Goal: Task Accomplishment & Management: Complete application form

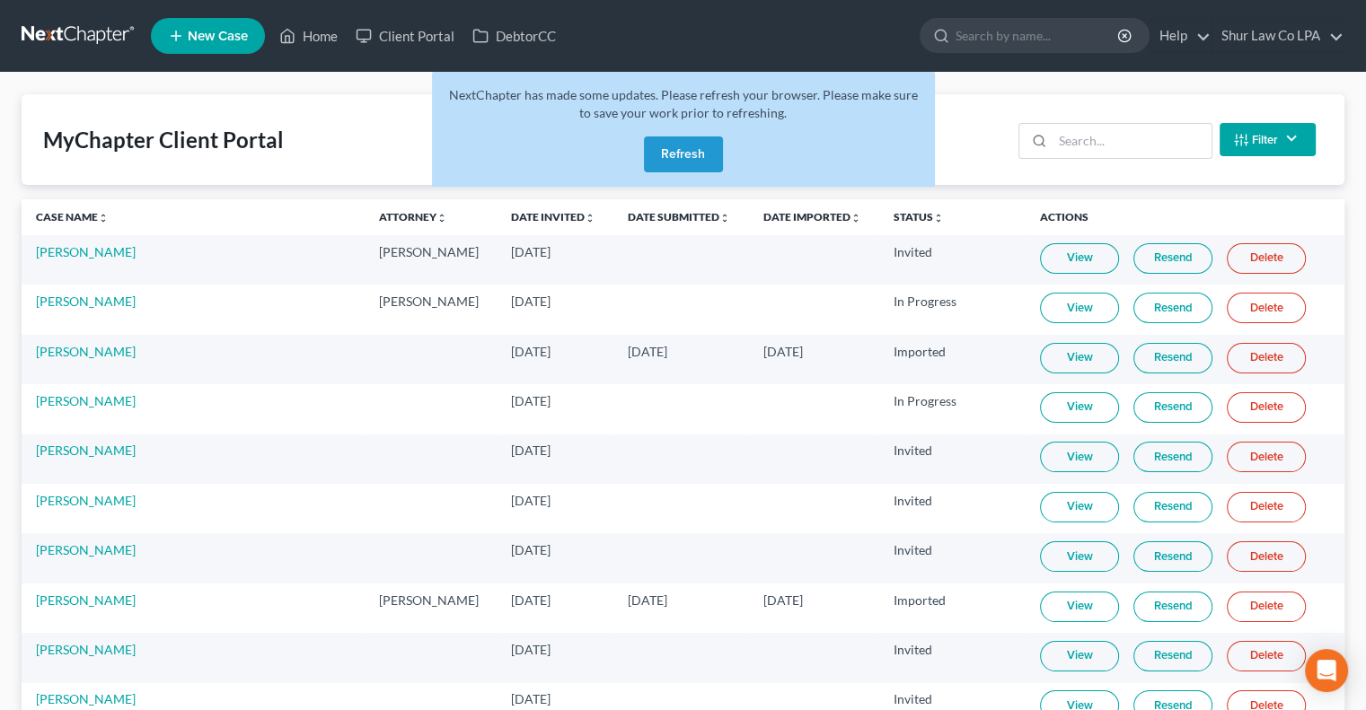
click at [688, 154] on button "Refresh" at bounding box center [683, 155] width 79 height 36
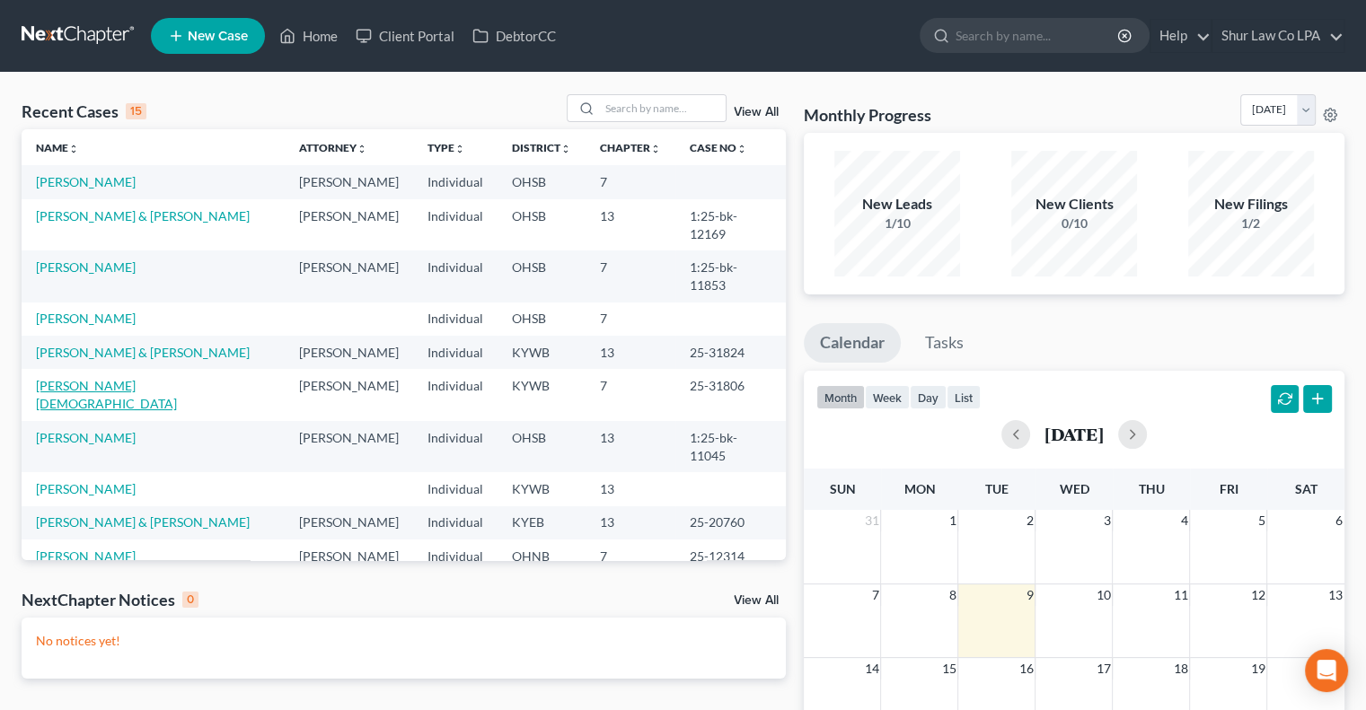
click at [90, 378] on link "[PERSON_NAME][DEMOGRAPHIC_DATA]" at bounding box center [106, 394] width 141 height 33
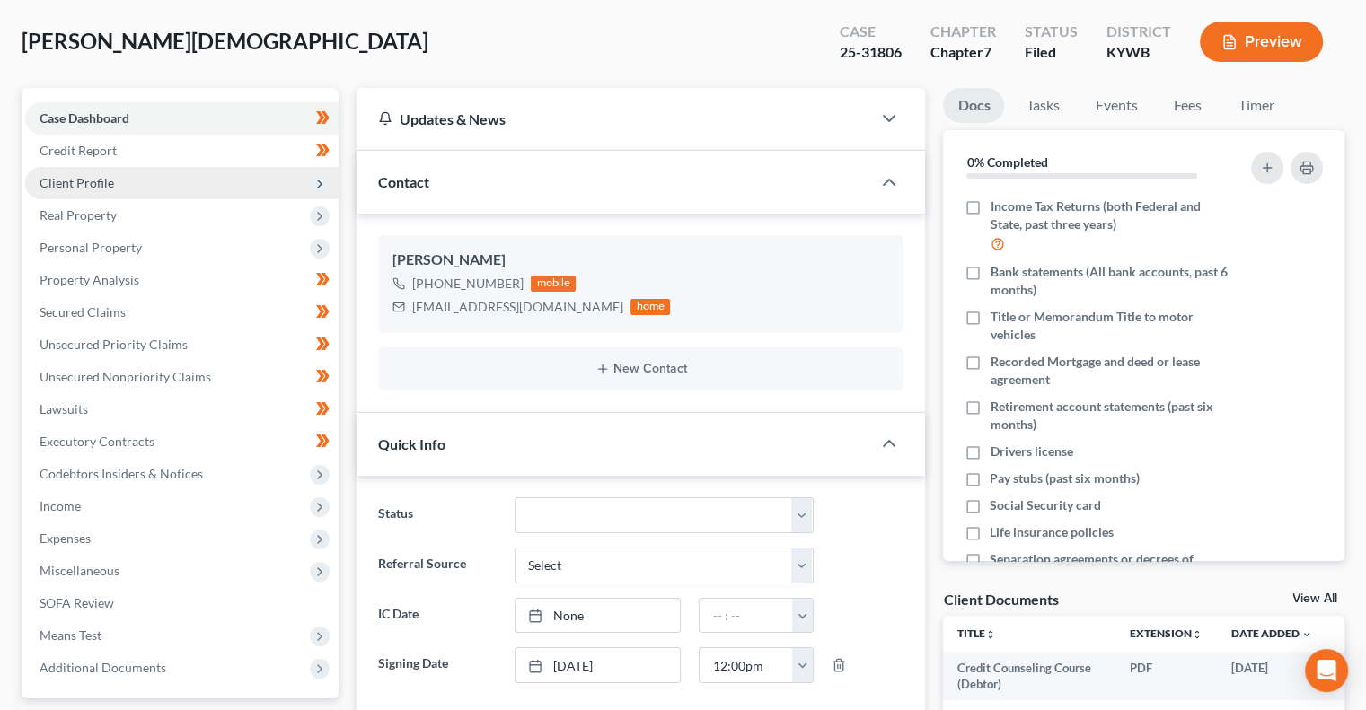
scroll to position [86, 0]
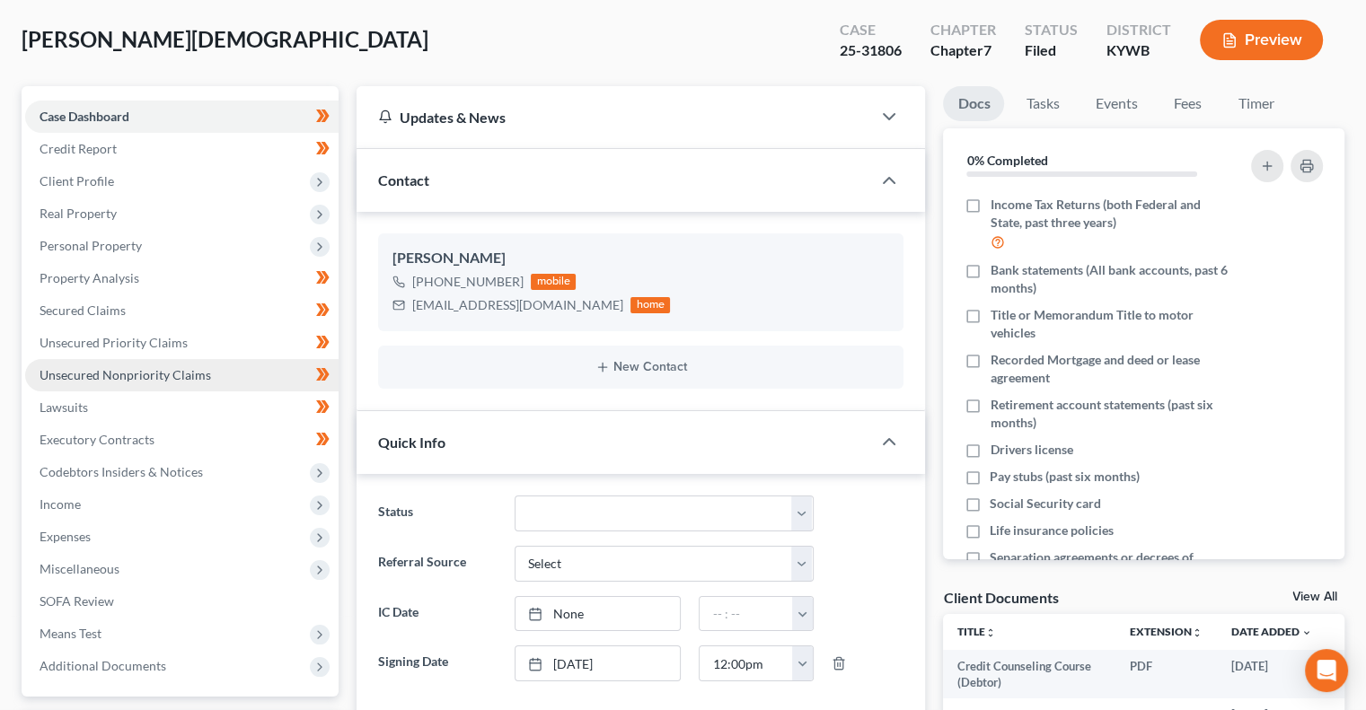
click at [158, 363] on link "Unsecured Nonpriority Claims" at bounding box center [181, 375] width 313 height 32
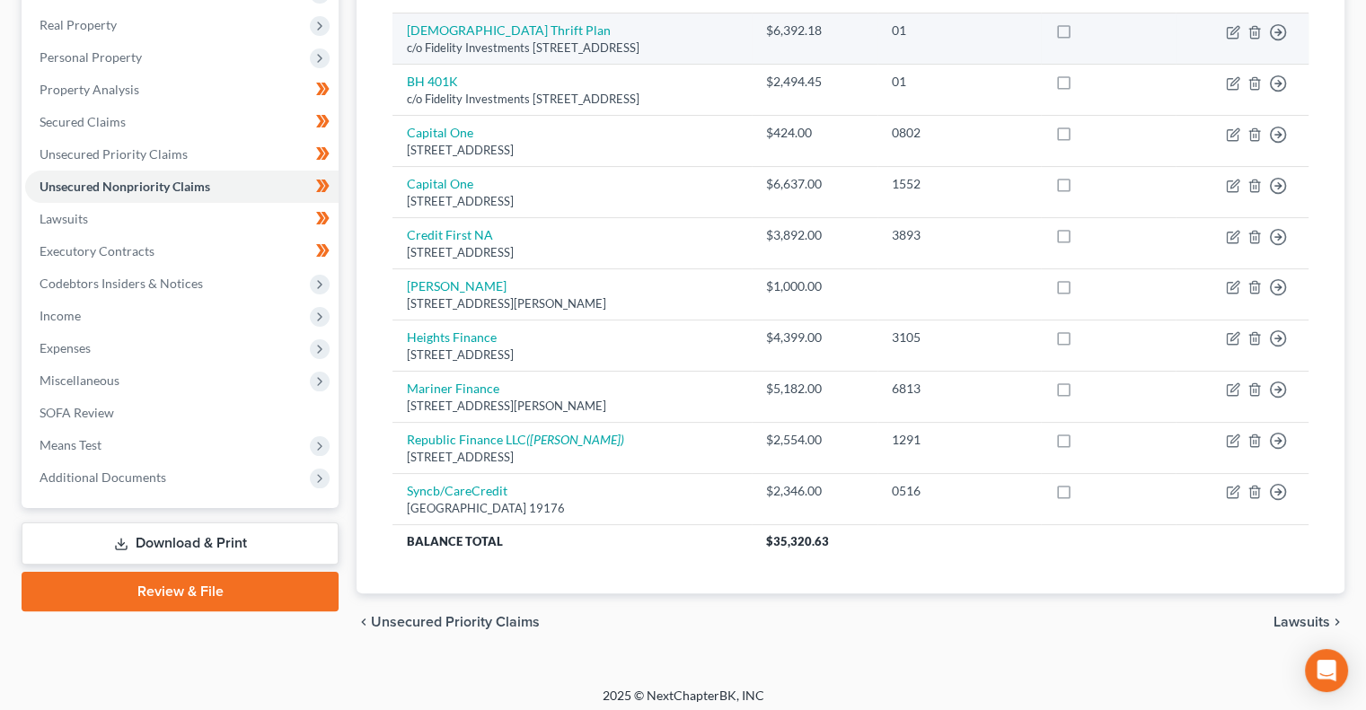
scroll to position [280, 0]
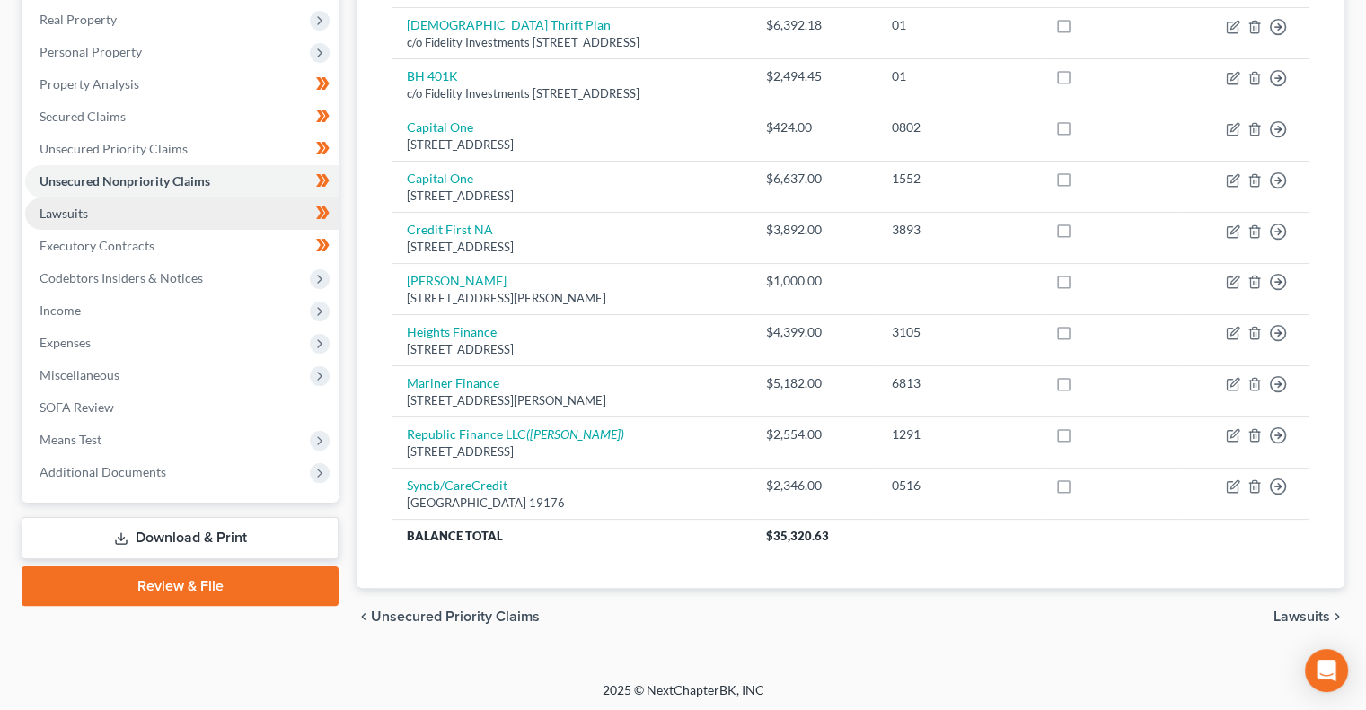
click at [186, 211] on link "Lawsuits" at bounding box center [181, 214] width 313 height 32
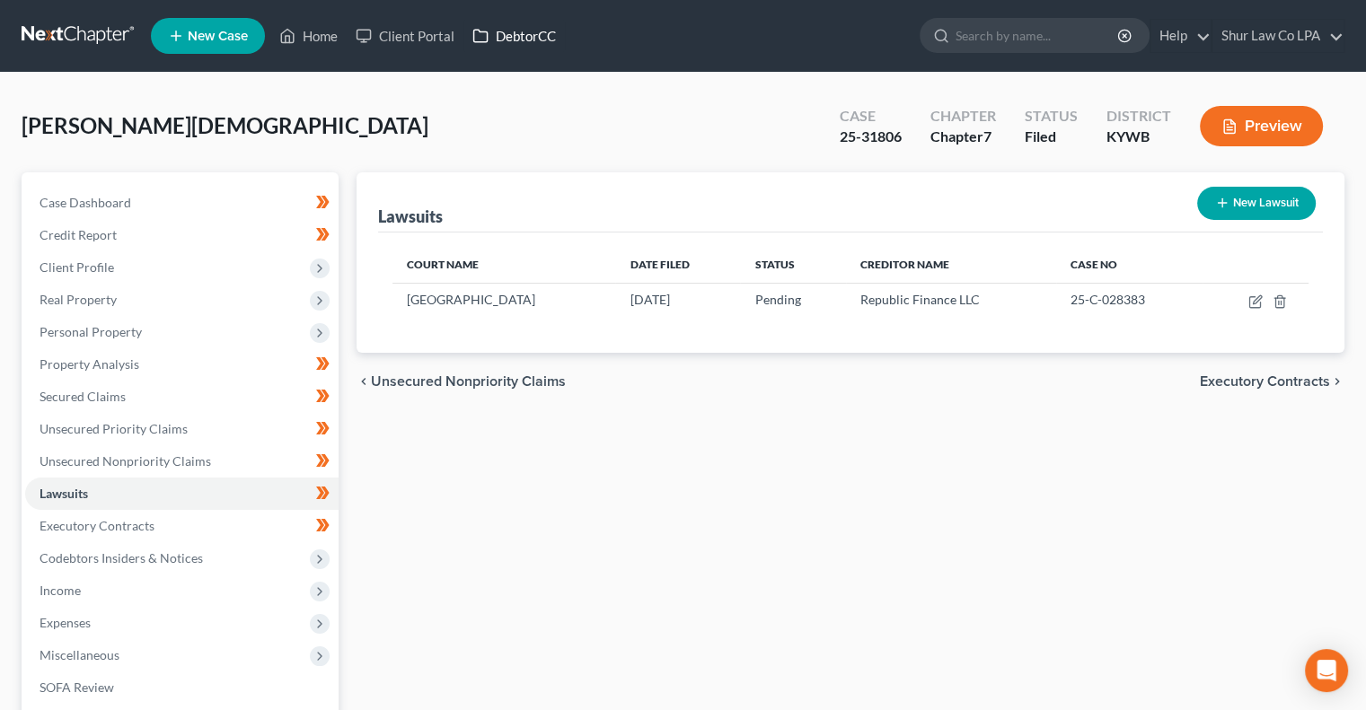
click at [528, 43] on link "DebtorCC" at bounding box center [513, 36] width 101 height 32
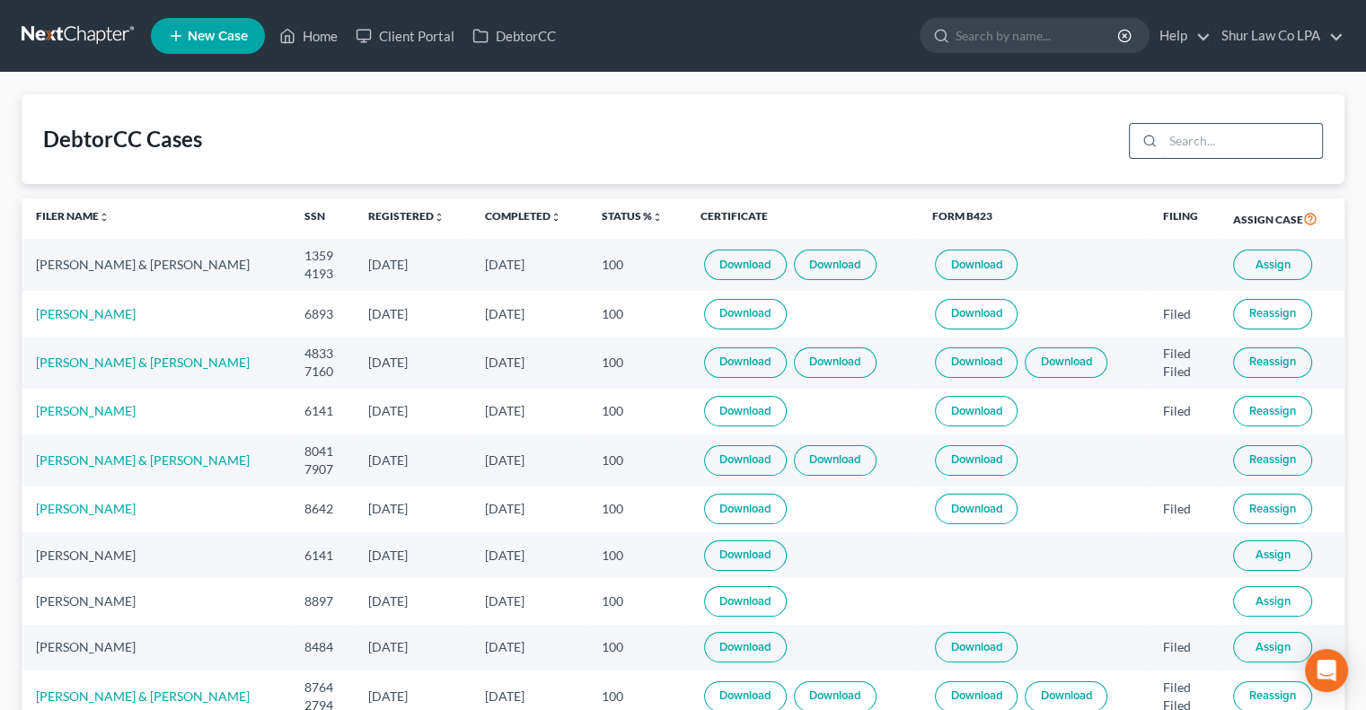
click at [1213, 150] on input "search" at bounding box center [1242, 141] width 159 height 34
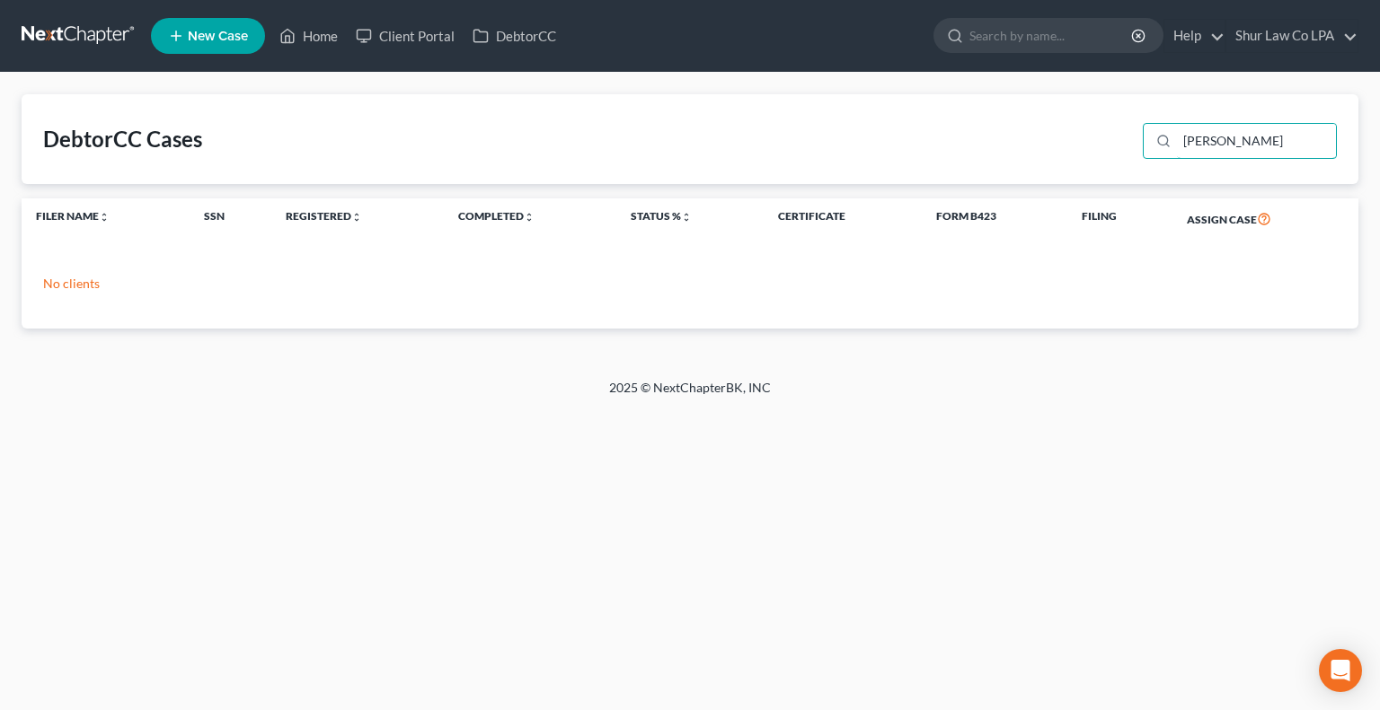
drag, startPoint x: 1213, startPoint y: 150, endPoint x: 1227, endPoint y: 160, distance: 17.4
click at [1227, 160] on div "houk" at bounding box center [1235, 139] width 201 height 47
type input "h"
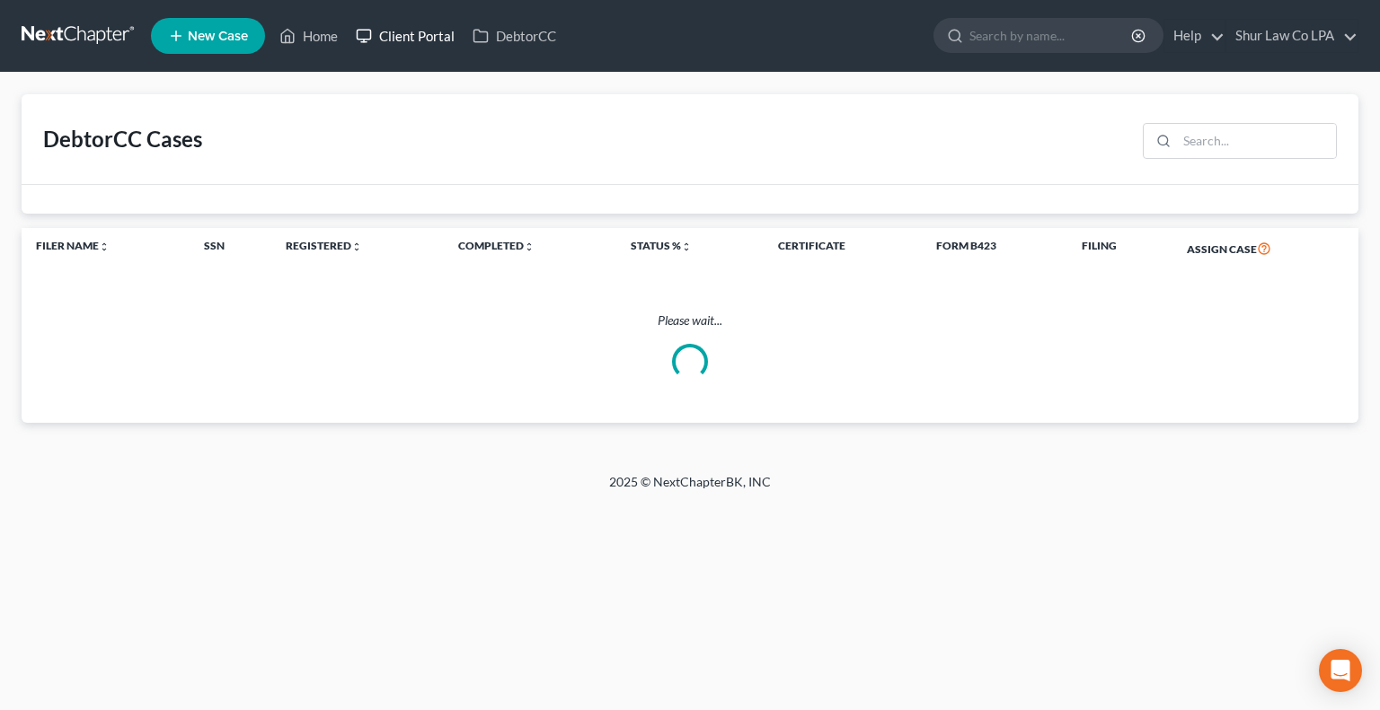
click at [419, 36] on link "Client Portal" at bounding box center [405, 36] width 117 height 32
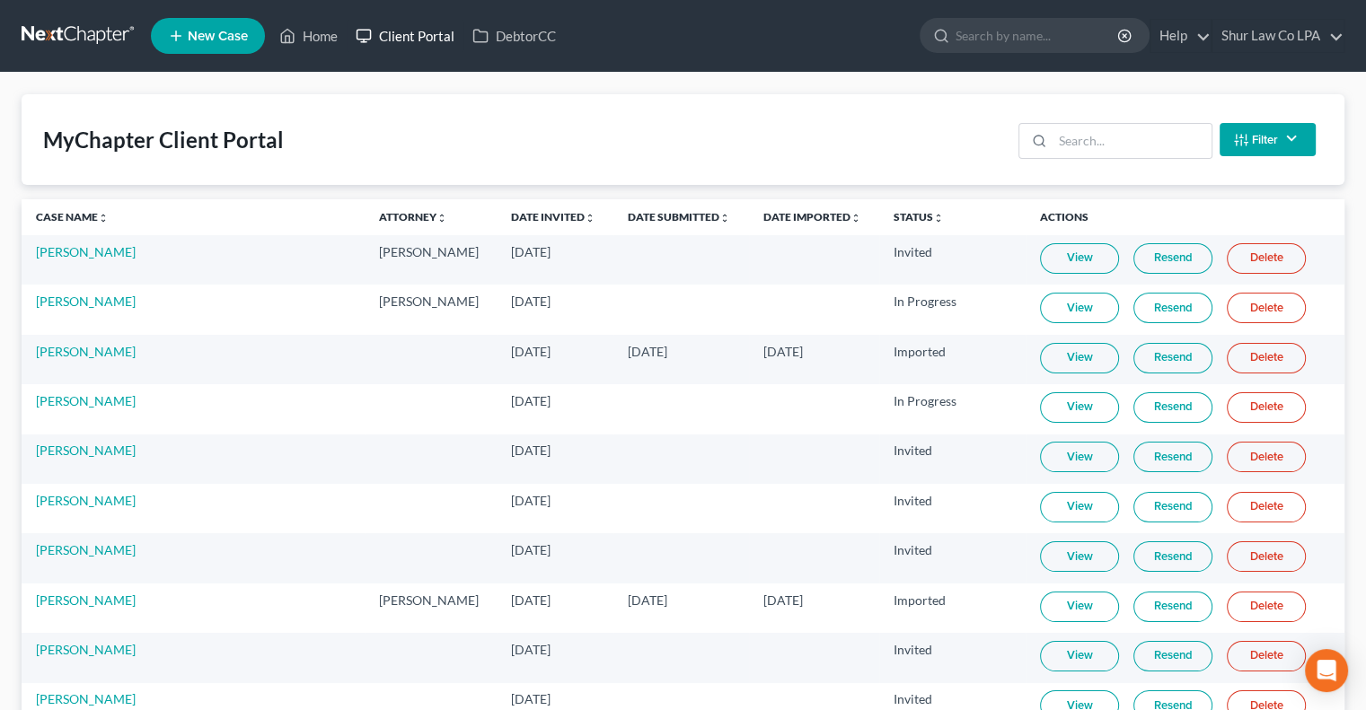
click at [401, 31] on link "Client Portal" at bounding box center [405, 36] width 117 height 32
click at [413, 33] on link "Client Portal" at bounding box center [405, 36] width 117 height 32
click at [628, 218] on link "Date Submitted unfold_more expand_more expand_less" at bounding box center [679, 216] width 102 height 13
click at [627, 218] on link "Date Submitted unfold_more expand_more expand_less" at bounding box center [679, 216] width 104 height 13
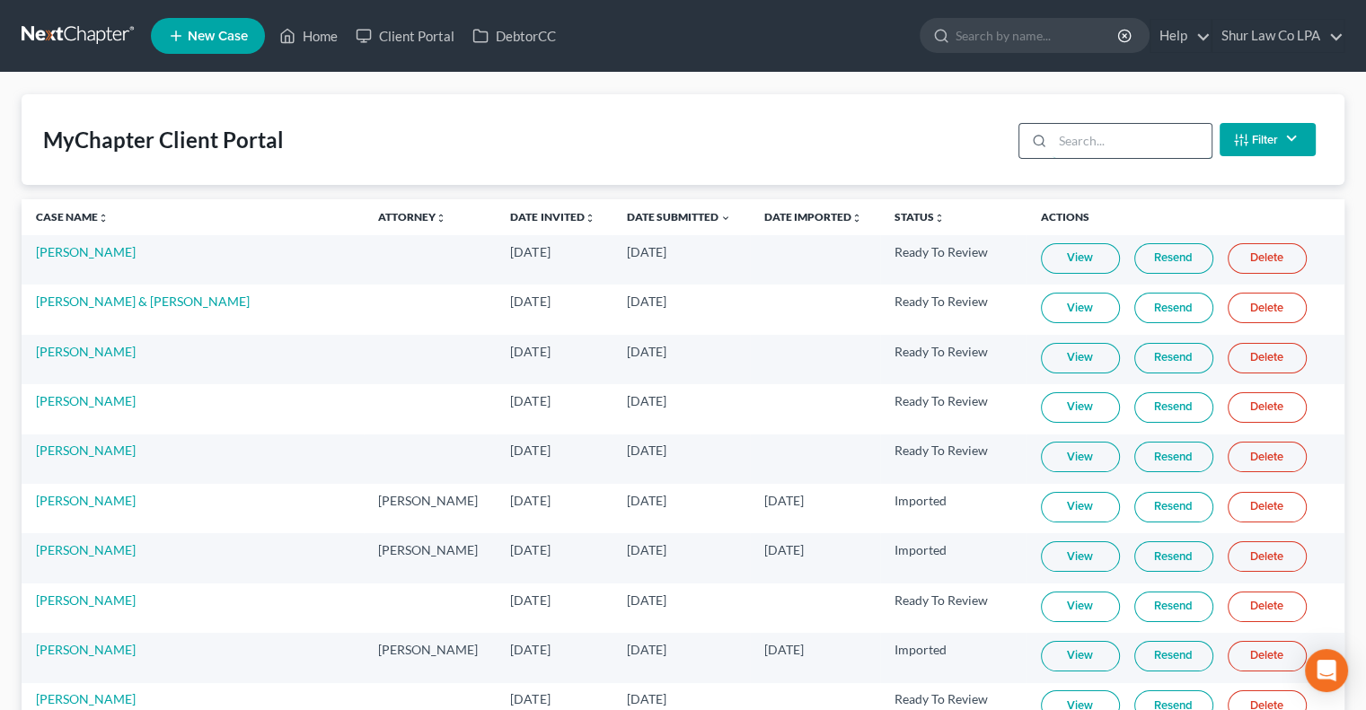
click at [1092, 137] on input "search" at bounding box center [1132, 141] width 159 height 34
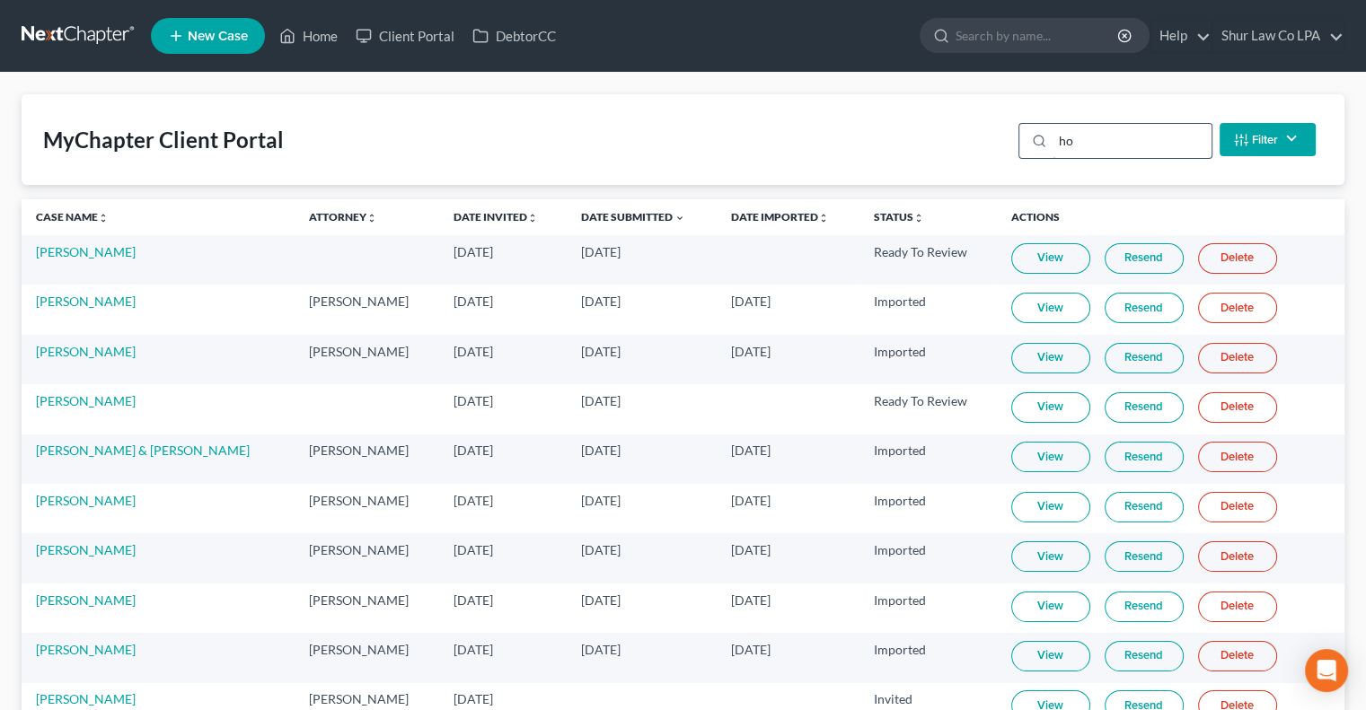
type input "h"
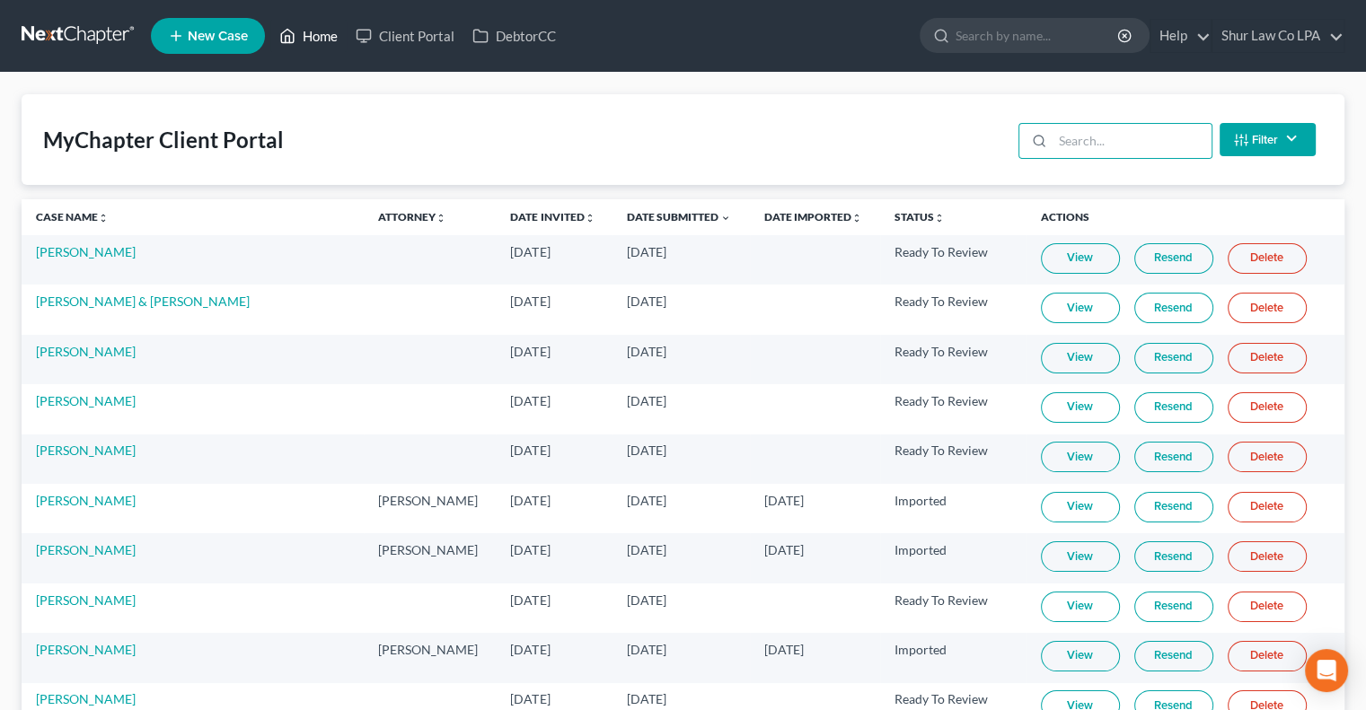
click at [313, 35] on link "Home" at bounding box center [308, 36] width 76 height 32
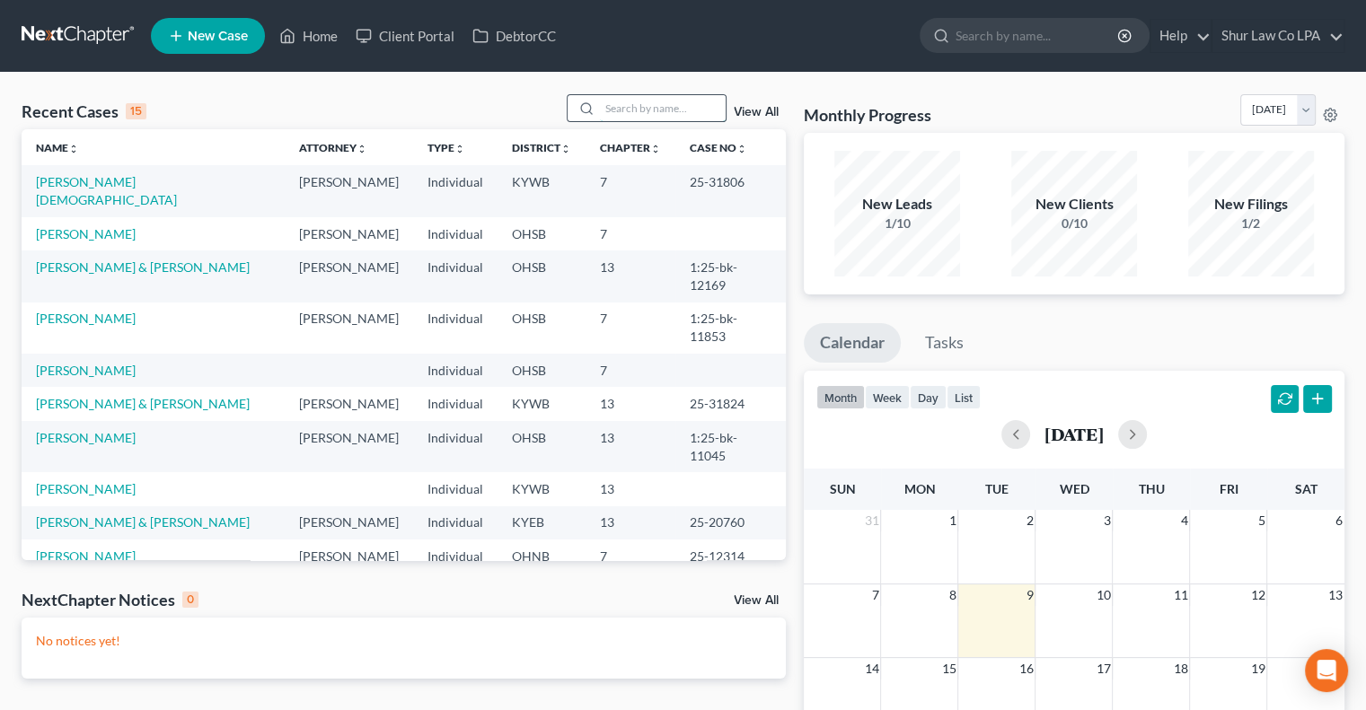
click at [645, 107] on input "search" at bounding box center [663, 108] width 126 height 26
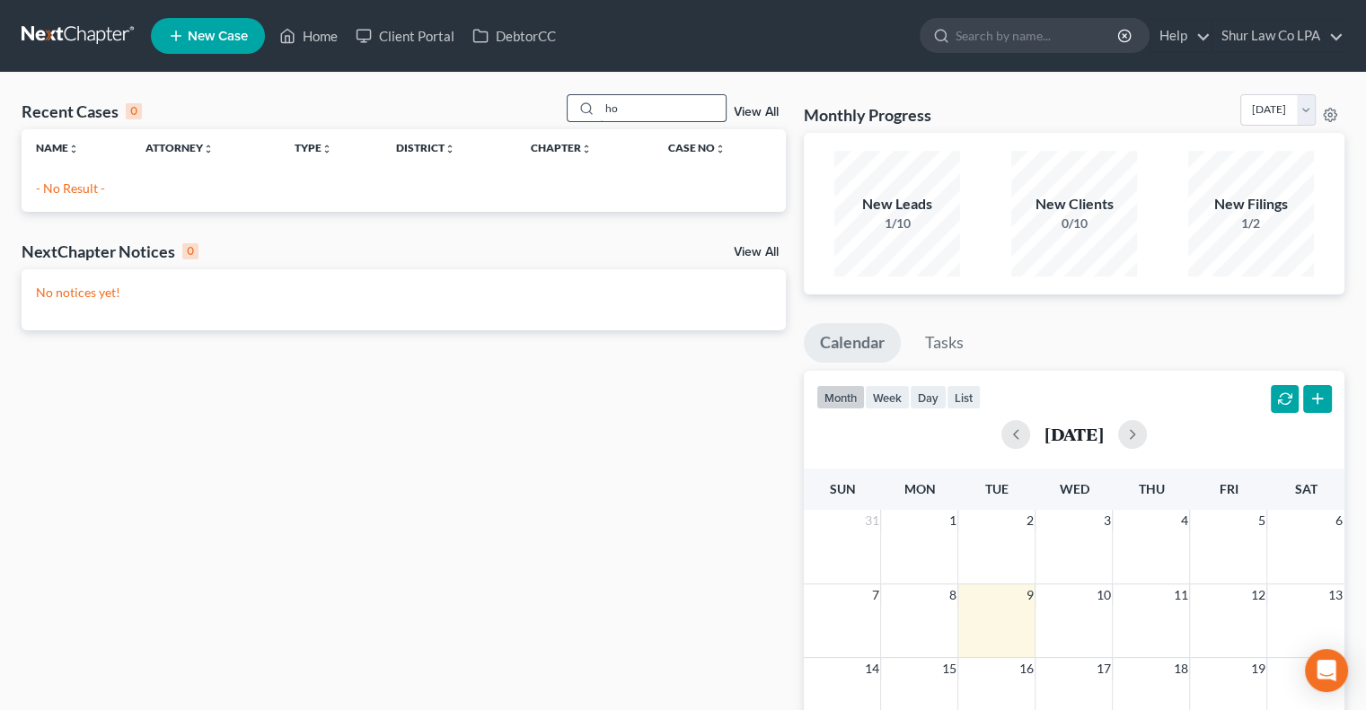
type input "h"
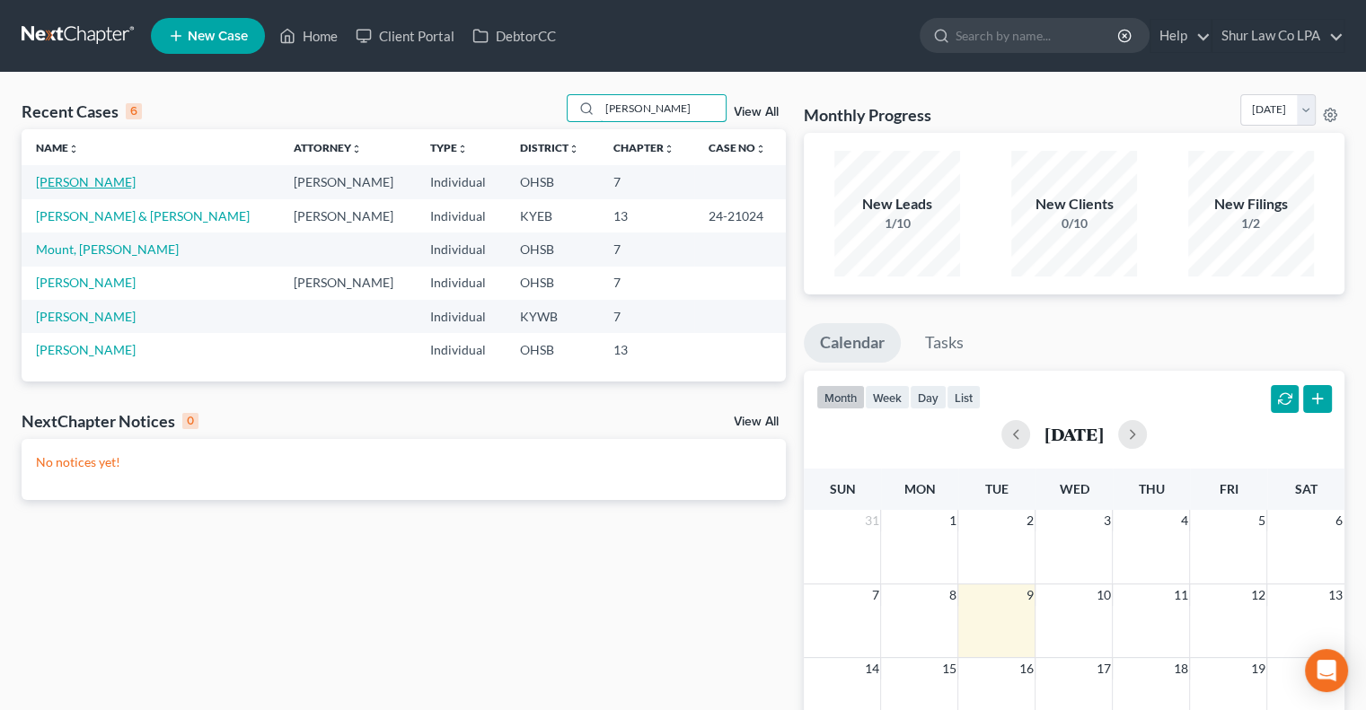
type input "james"
click at [90, 180] on link "Houck, James" at bounding box center [86, 181] width 100 height 15
select select "3"
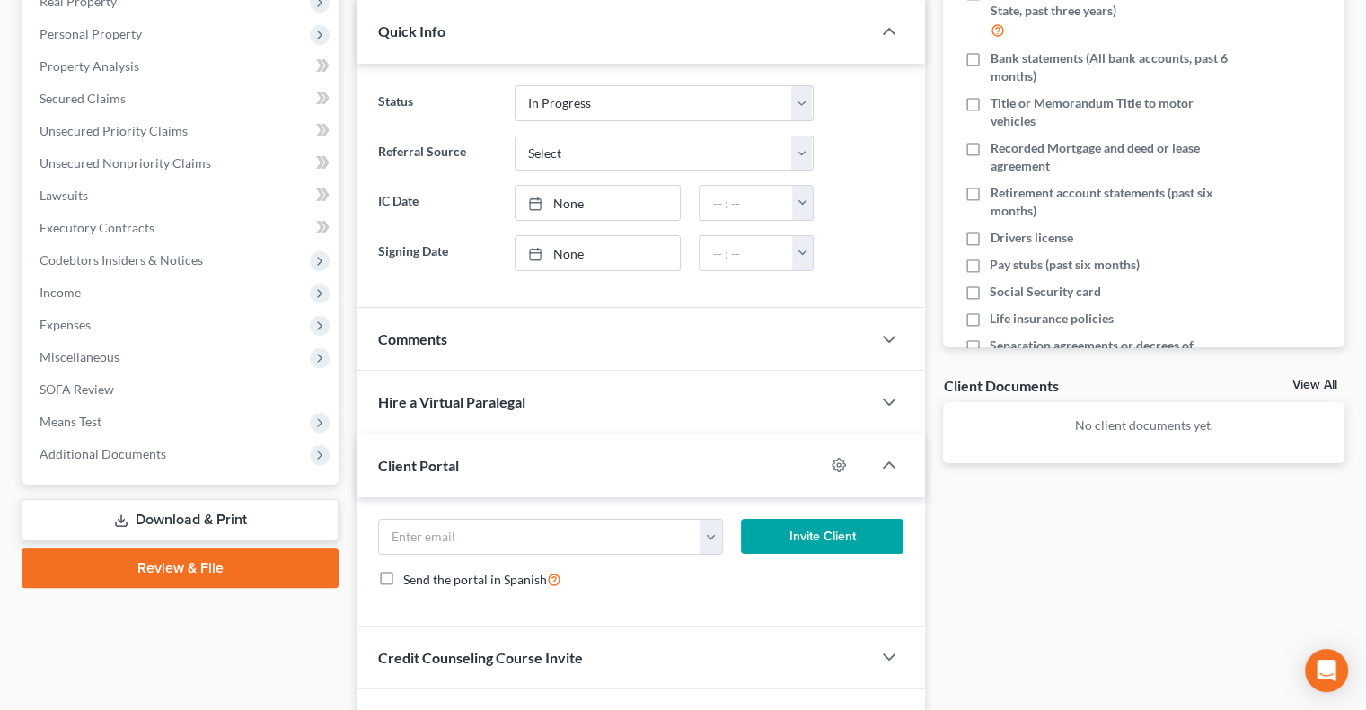
scroll to position [404, 0]
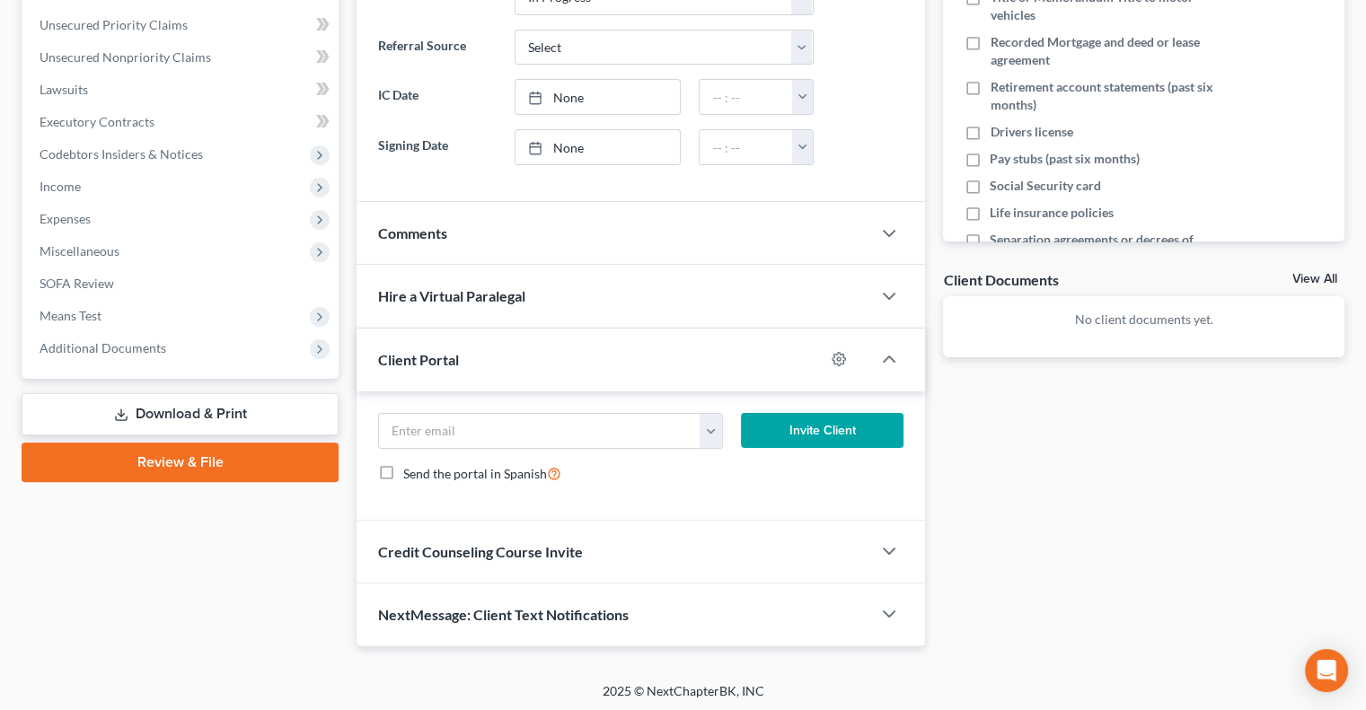
click at [636, 553] on div "Credit Counseling Course Invite" at bounding box center [614, 552] width 515 height 62
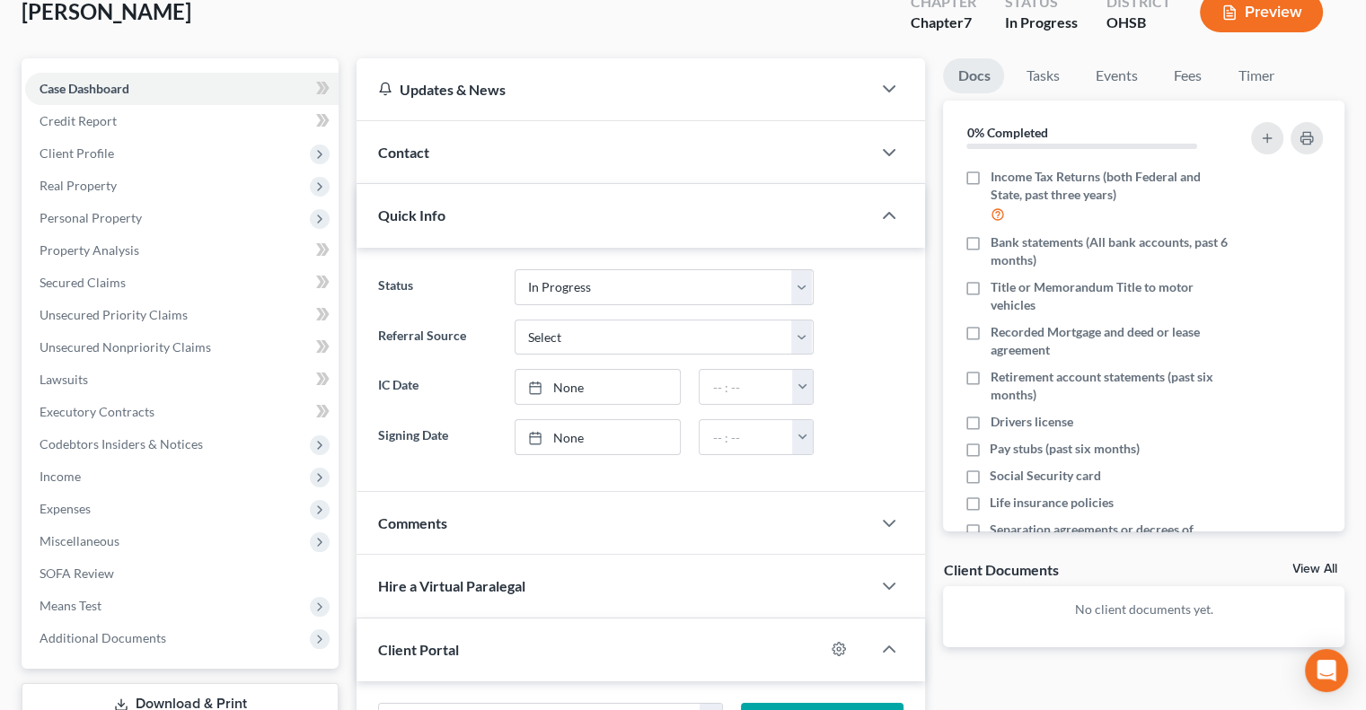
scroll to position [0, 0]
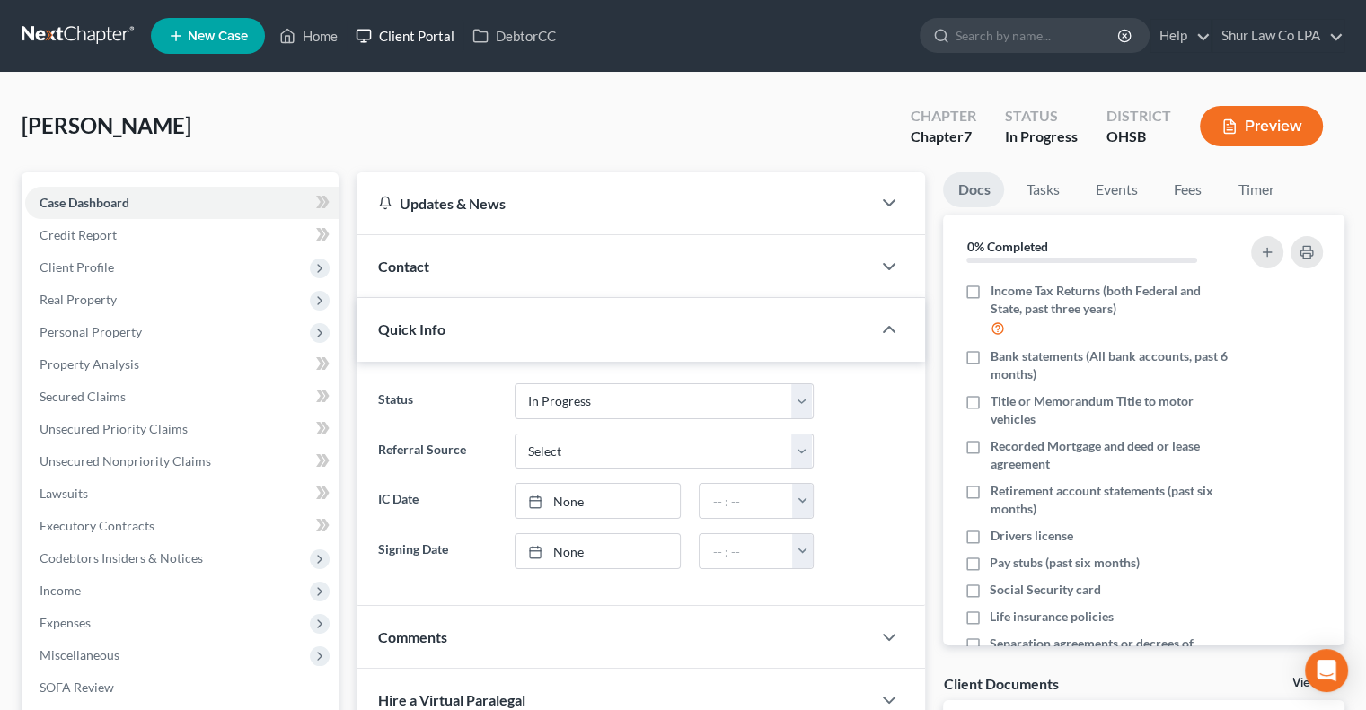
click at [436, 38] on link "Client Portal" at bounding box center [405, 36] width 117 height 32
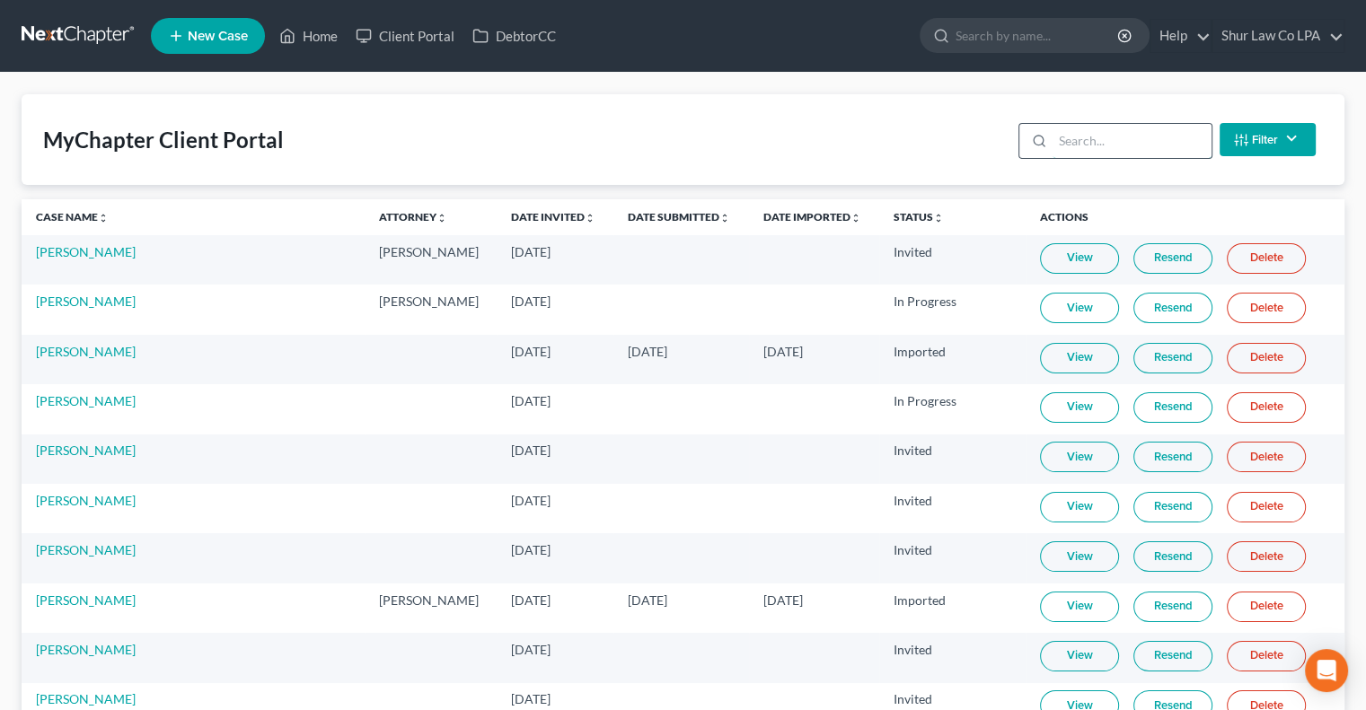
click at [1090, 154] on input "search" at bounding box center [1132, 141] width 159 height 34
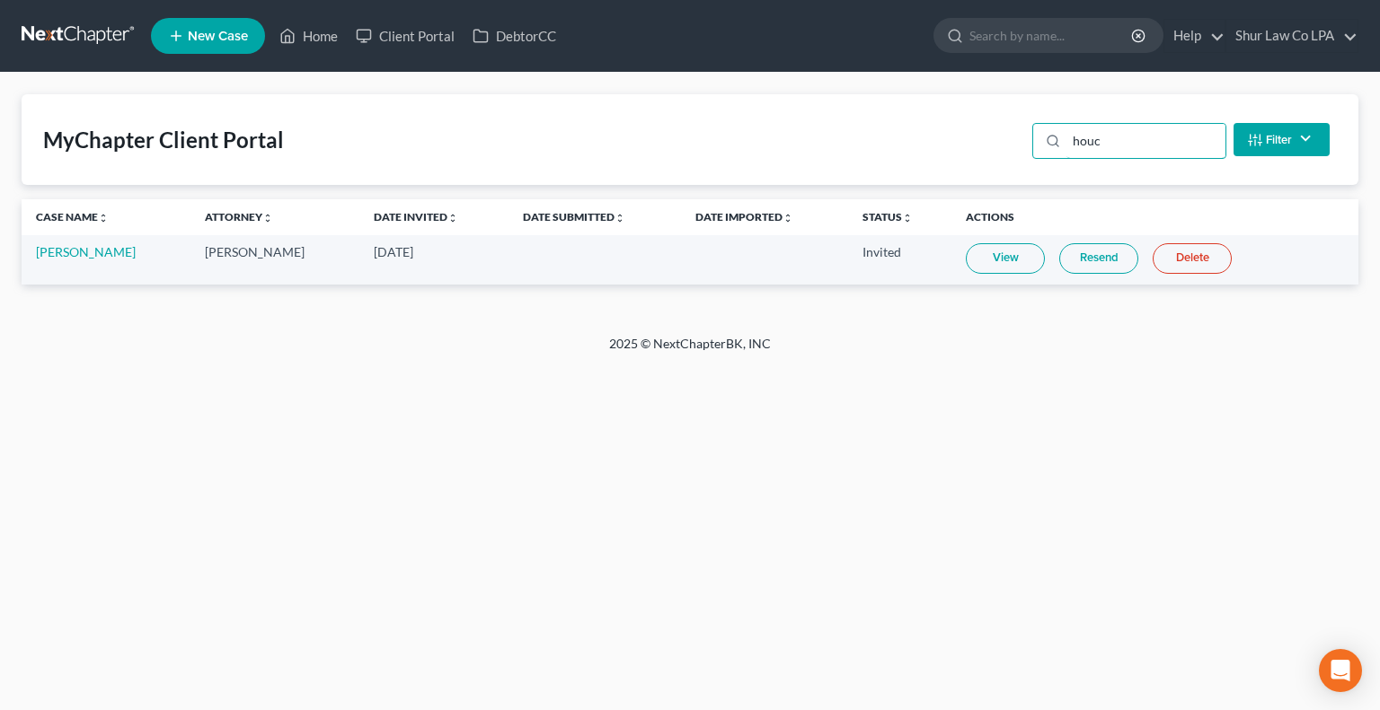
type input "houc"
click at [1125, 268] on link "Resend" at bounding box center [1098, 258] width 79 height 31
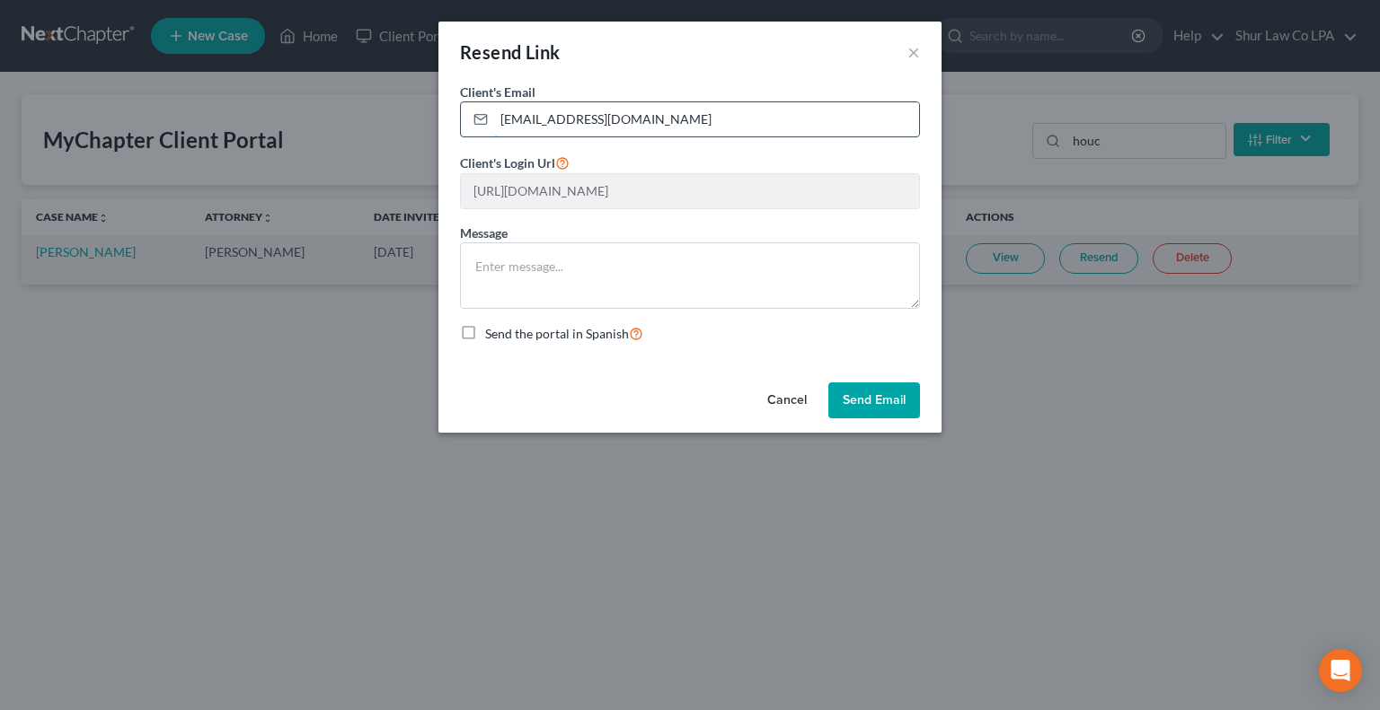
click at [555, 116] on input "jameshouck7@gmail.com" at bounding box center [706, 119] width 425 height 34
click at [662, 119] on input "jameshouk7@gmail.com" at bounding box center [706, 119] width 425 height 34
type input "jameshouk7@gmail.com"
click at [776, 405] on button "Cancel" at bounding box center [787, 401] width 68 height 36
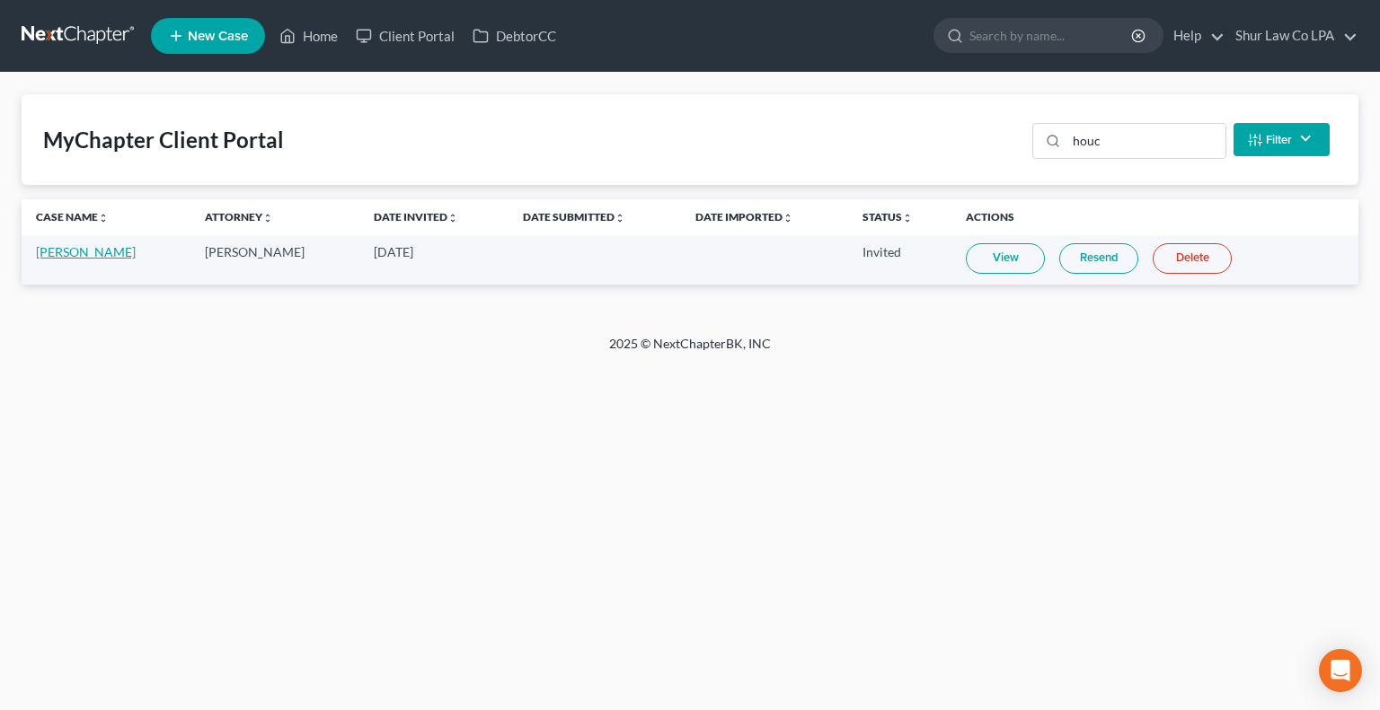
click at [95, 255] on link "[PERSON_NAME]" at bounding box center [86, 251] width 100 height 15
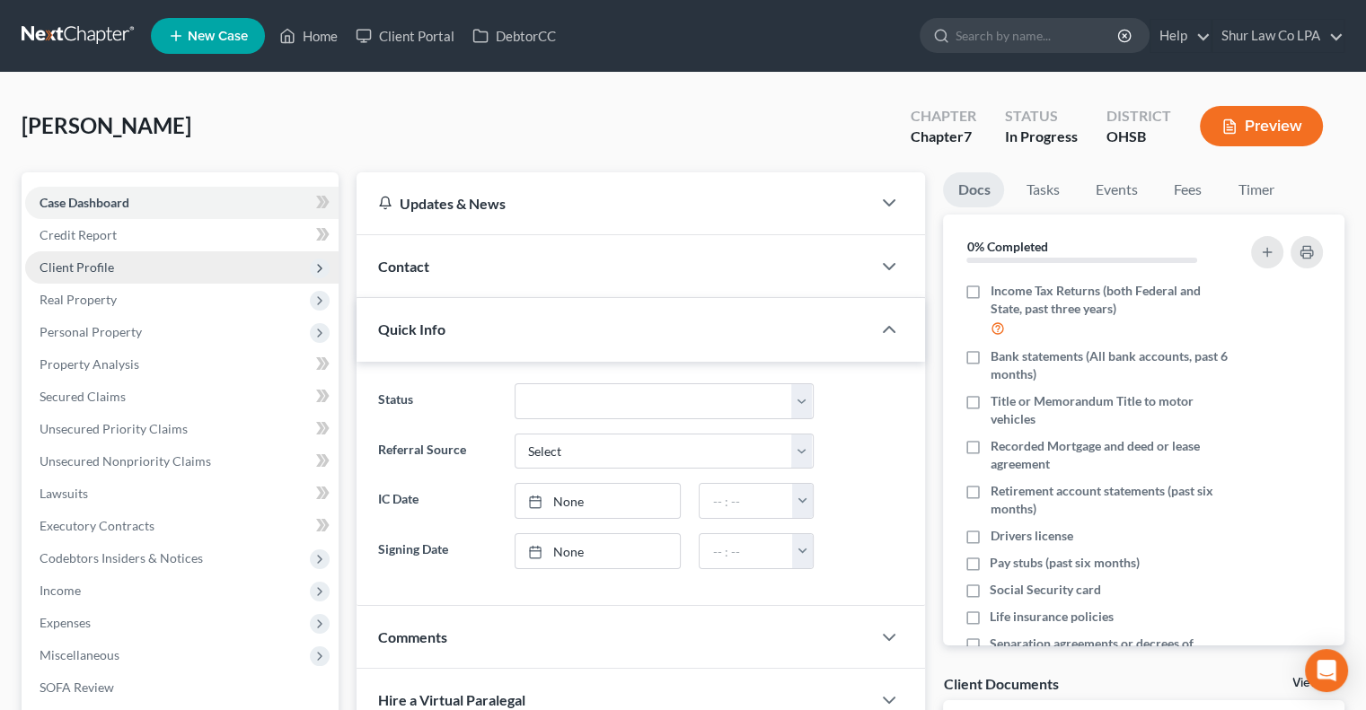
click at [170, 272] on span "Client Profile" at bounding box center [181, 267] width 313 height 32
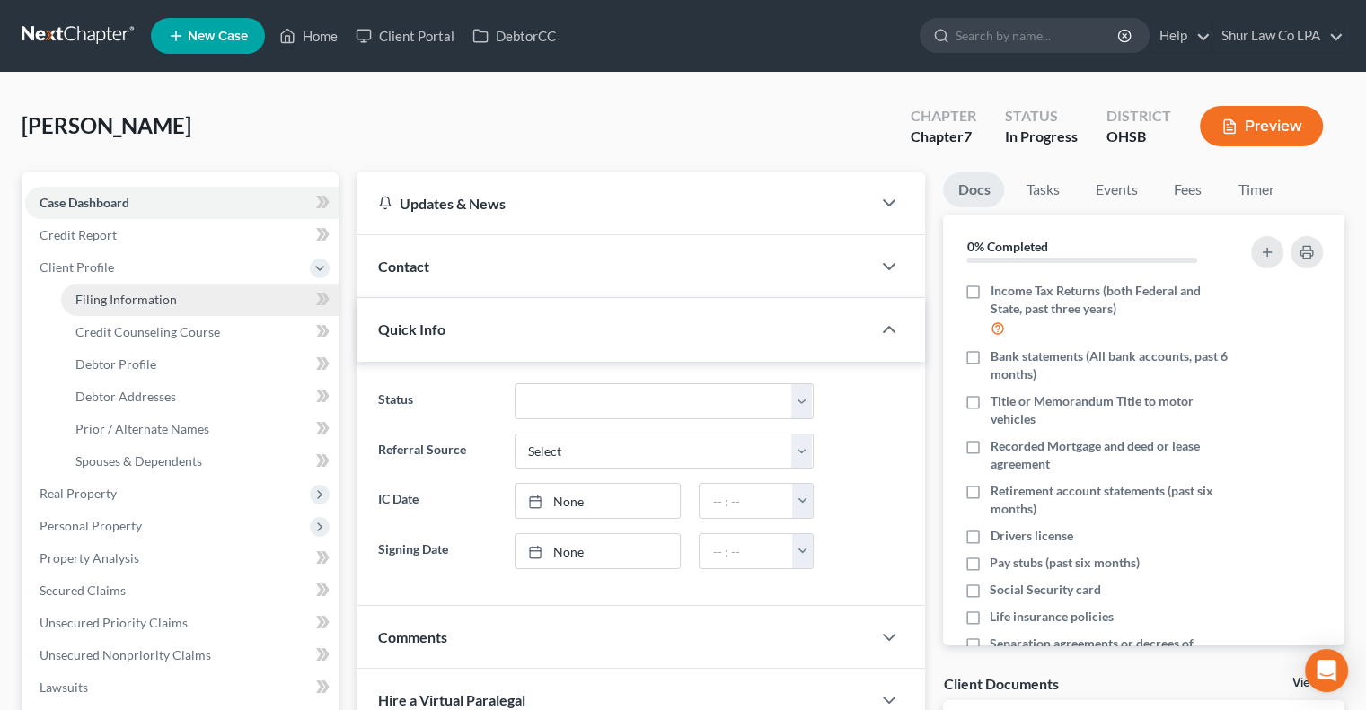
click at [295, 298] on link "Filing Information" at bounding box center [200, 300] width 278 height 32
select select "1"
select select "0"
select select "36"
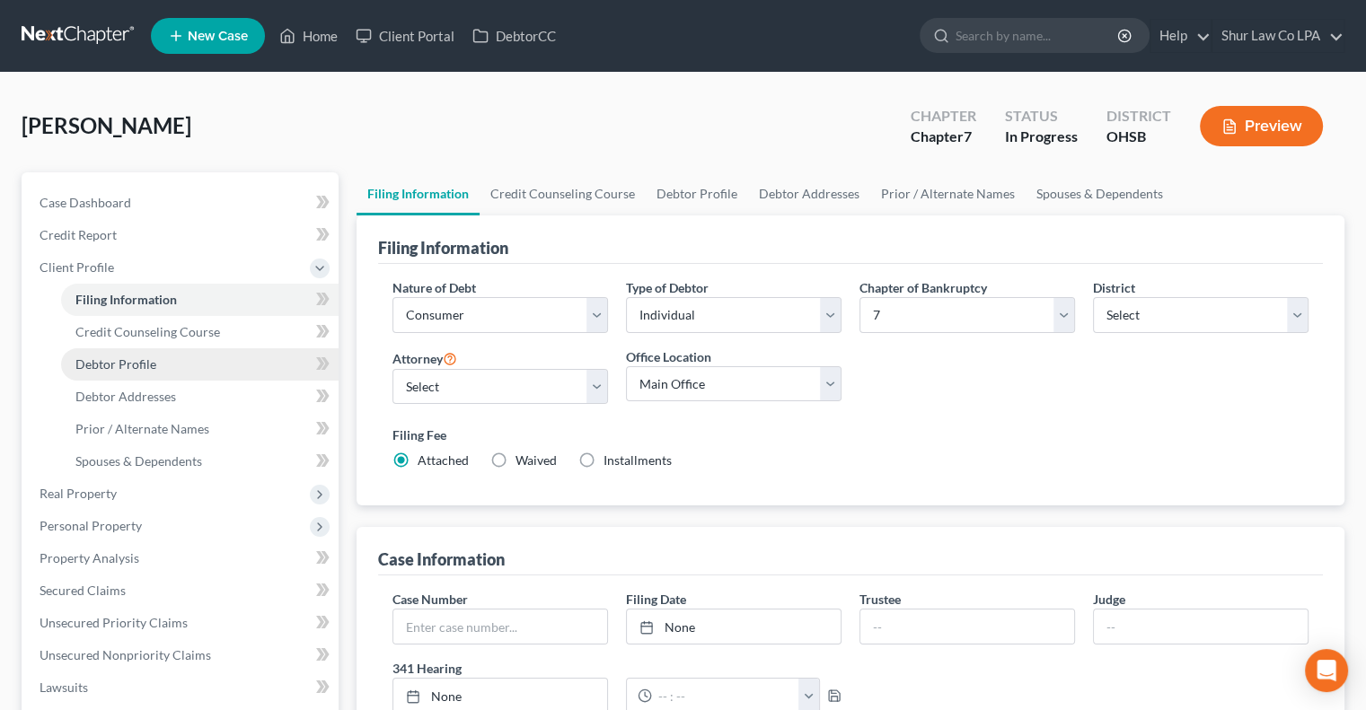
click at [242, 366] on link "Debtor Profile" at bounding box center [200, 365] width 278 height 32
select select "0"
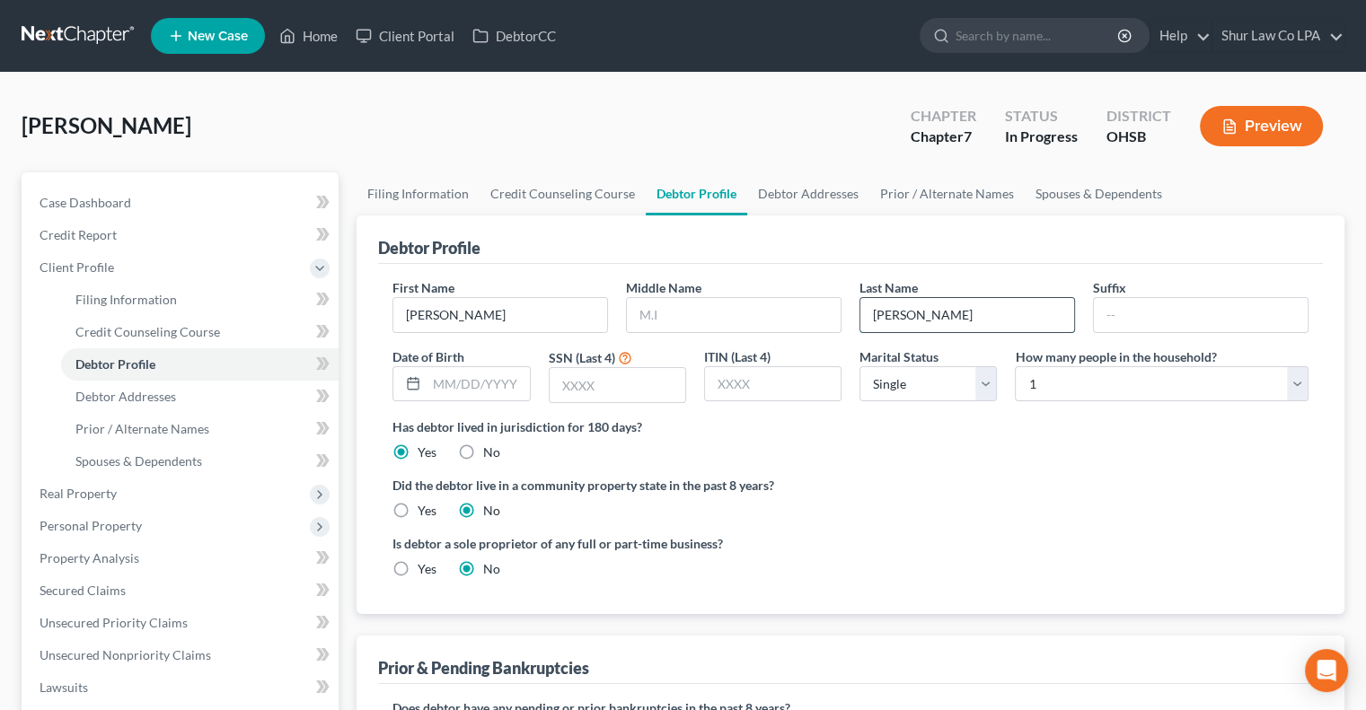
click at [896, 310] on input "Houck" at bounding box center [967, 315] width 214 height 34
type input "Houk"
click at [203, 409] on link "Debtor Addresses" at bounding box center [200, 397] width 278 height 32
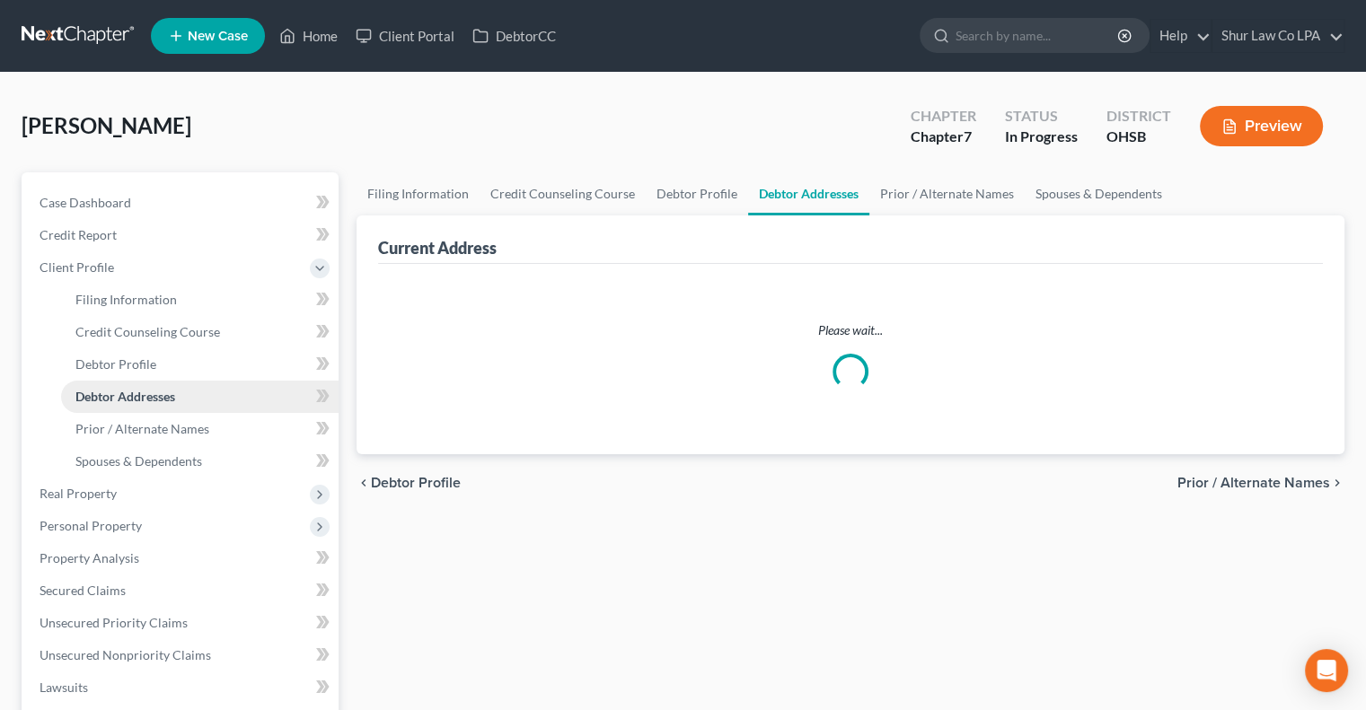
select select "0"
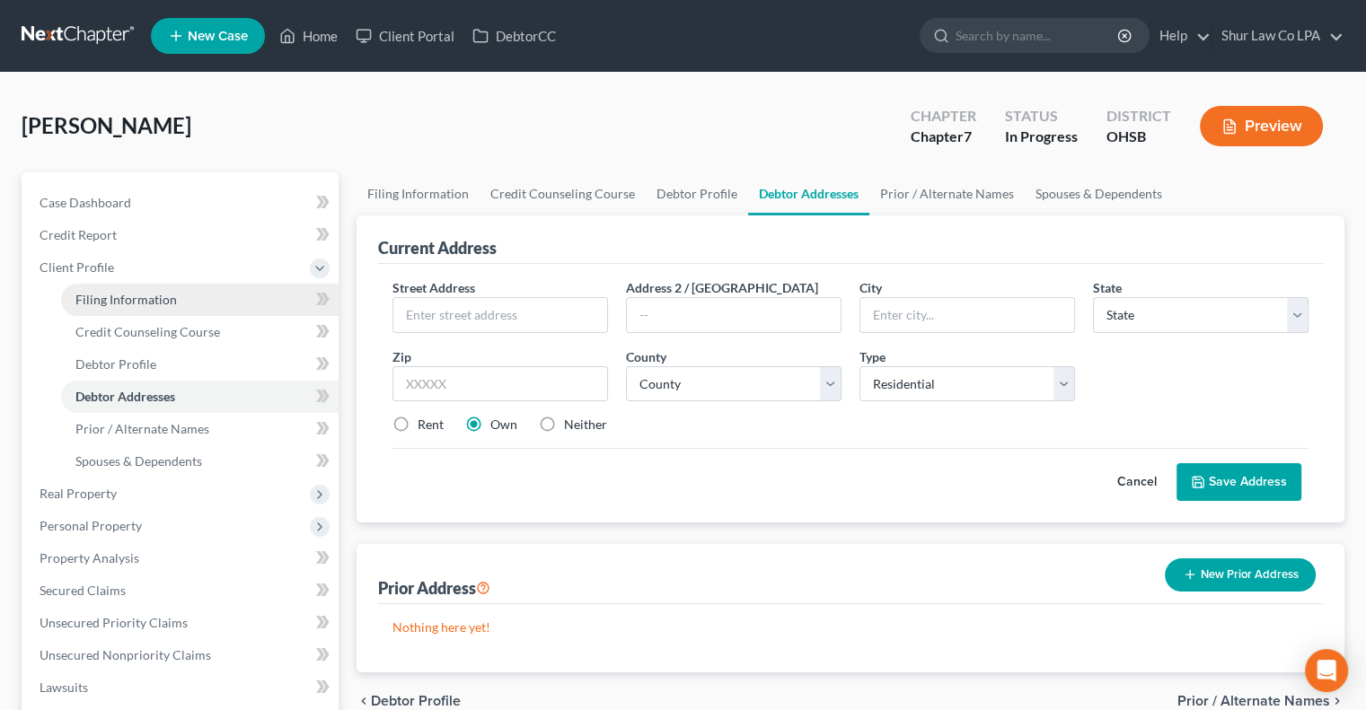
click at [137, 297] on span "Filing Information" at bounding box center [125, 299] width 101 height 15
select select "1"
select select "0"
select select "62"
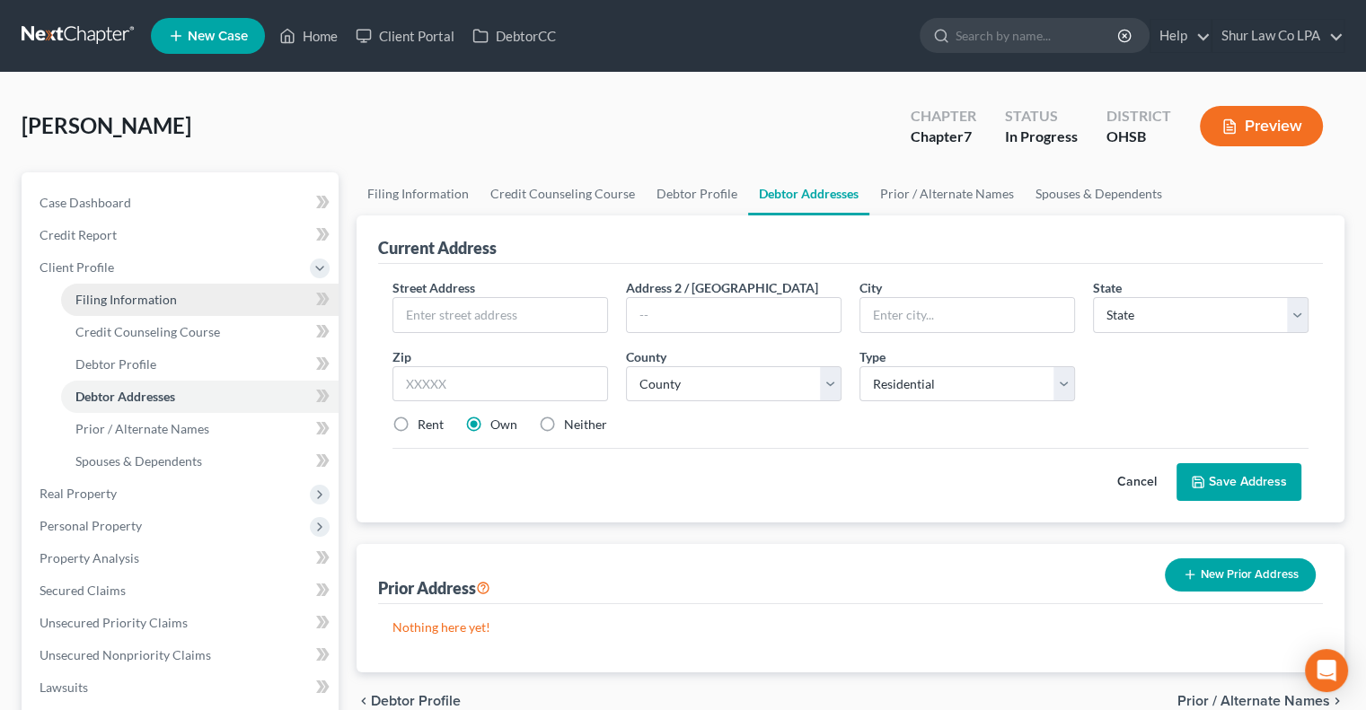
select select "0"
select select "36"
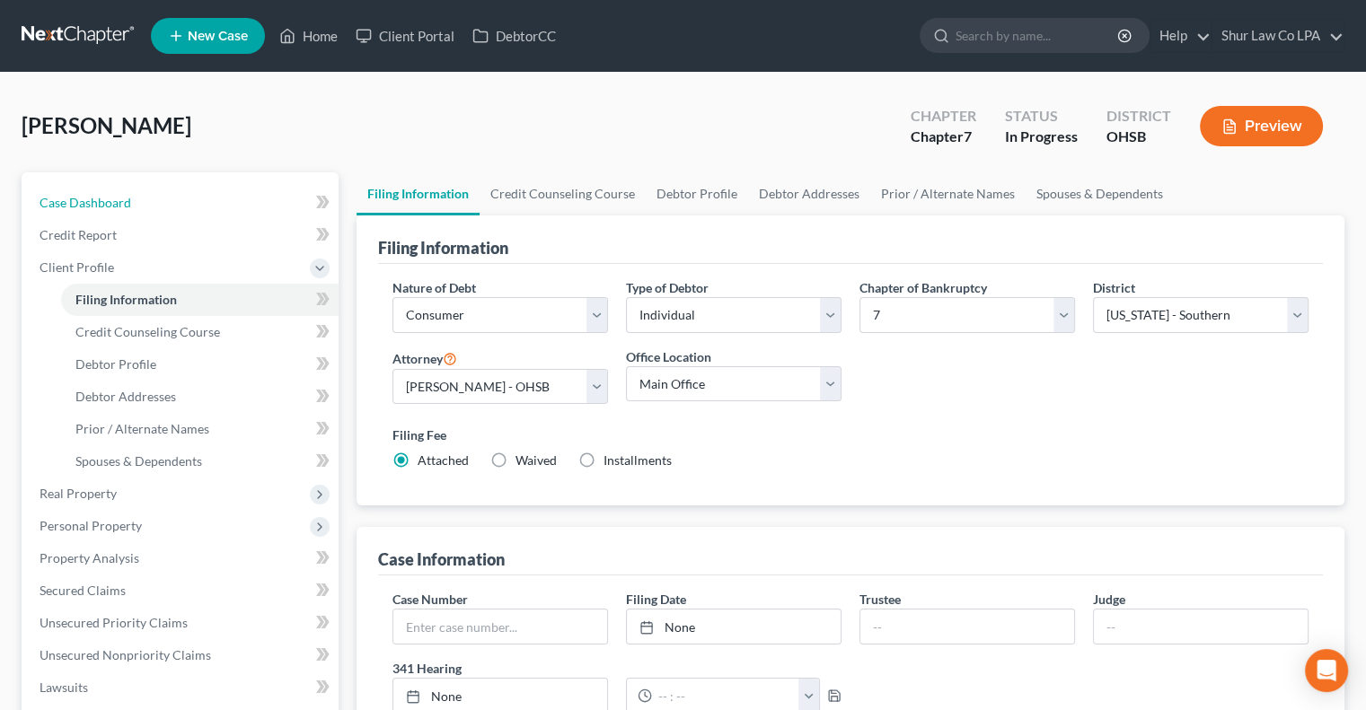
click at [137, 200] on link "Case Dashboard" at bounding box center [181, 203] width 313 height 32
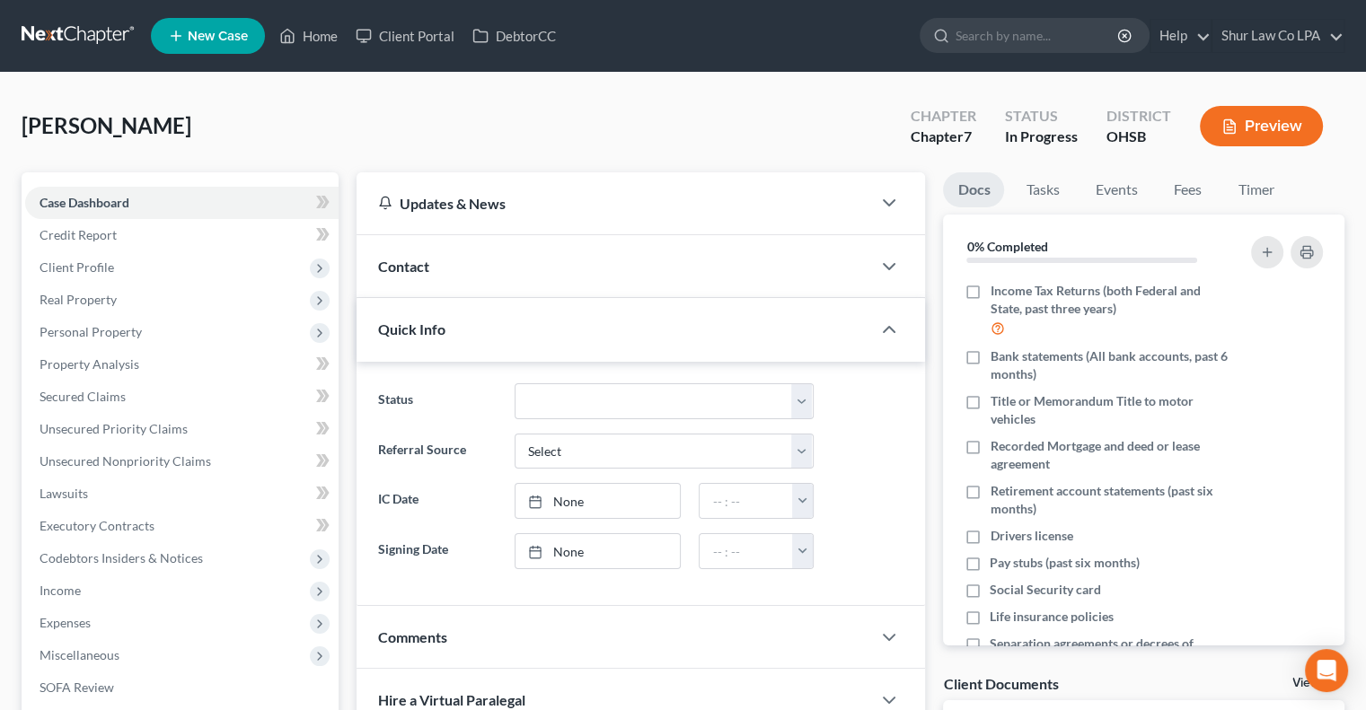
click at [747, 281] on div "Contact" at bounding box center [614, 266] width 515 height 62
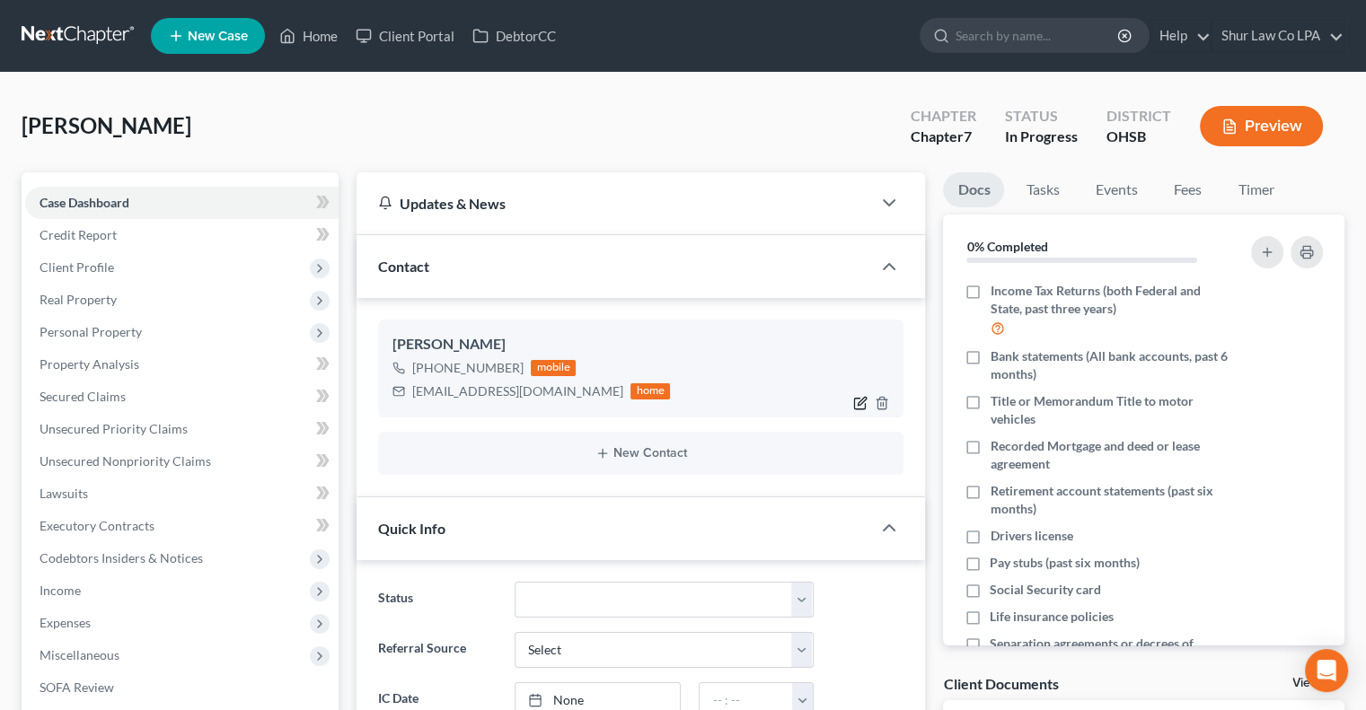
click at [862, 400] on icon "button" at bounding box center [860, 403] width 14 height 14
select select "0"
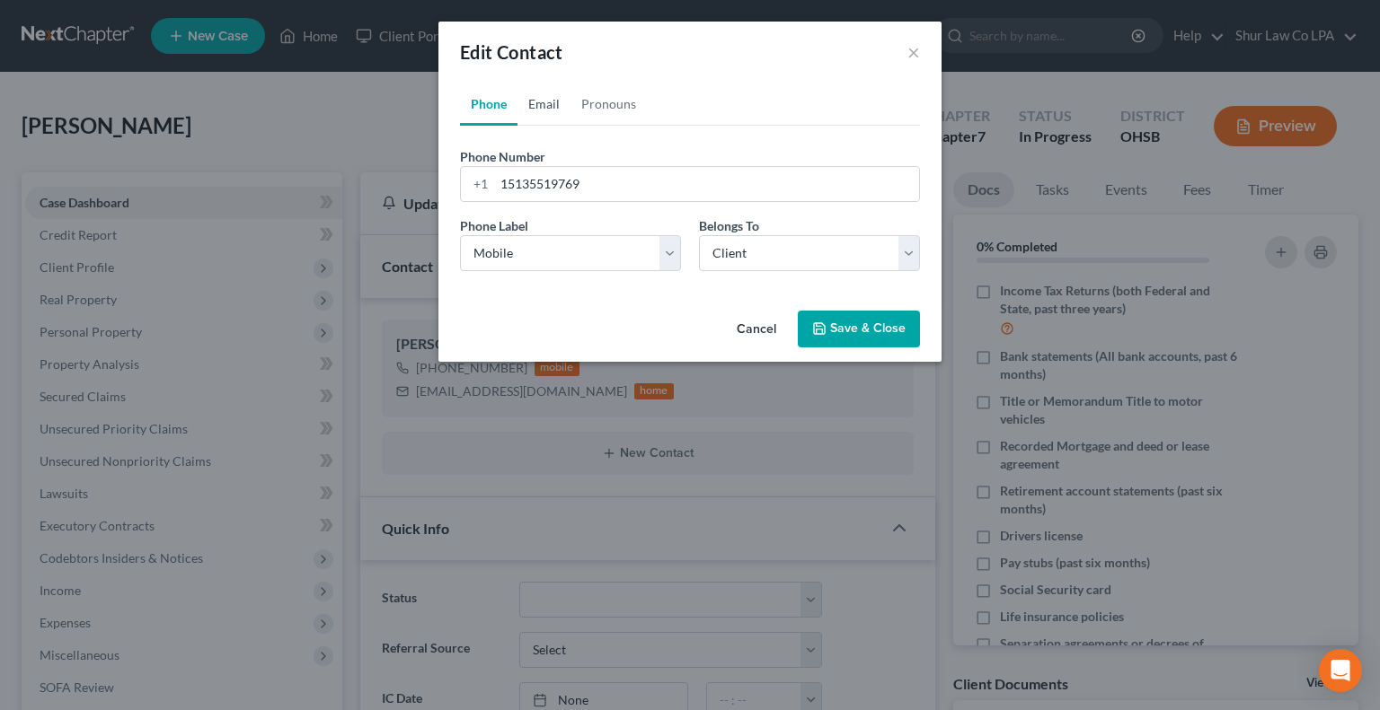
click at [556, 102] on link "Email" at bounding box center [543, 104] width 53 height 43
click at [556, 182] on input "jameshouck7@gmail.com" at bounding box center [706, 184] width 425 height 34
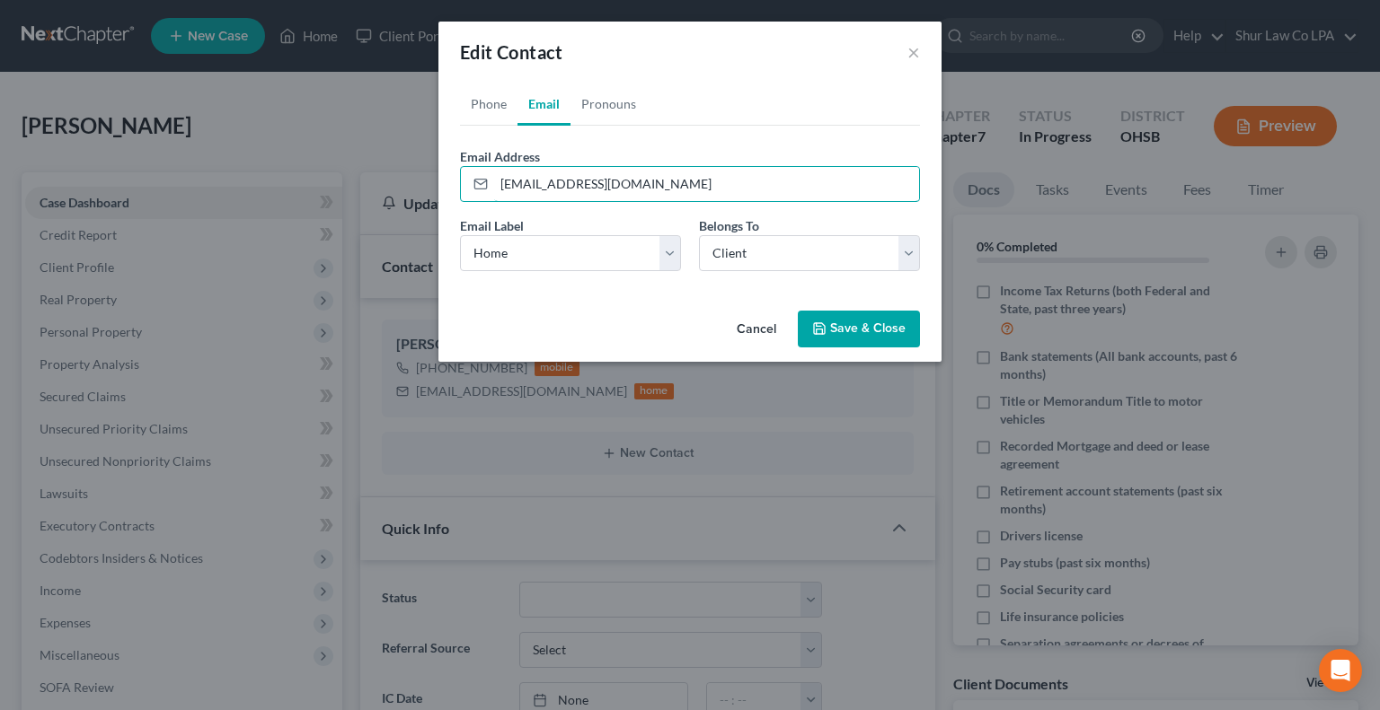
type input "jameshouk7@gmail.com"
click at [852, 326] on button "Save & Close" at bounding box center [859, 330] width 122 height 38
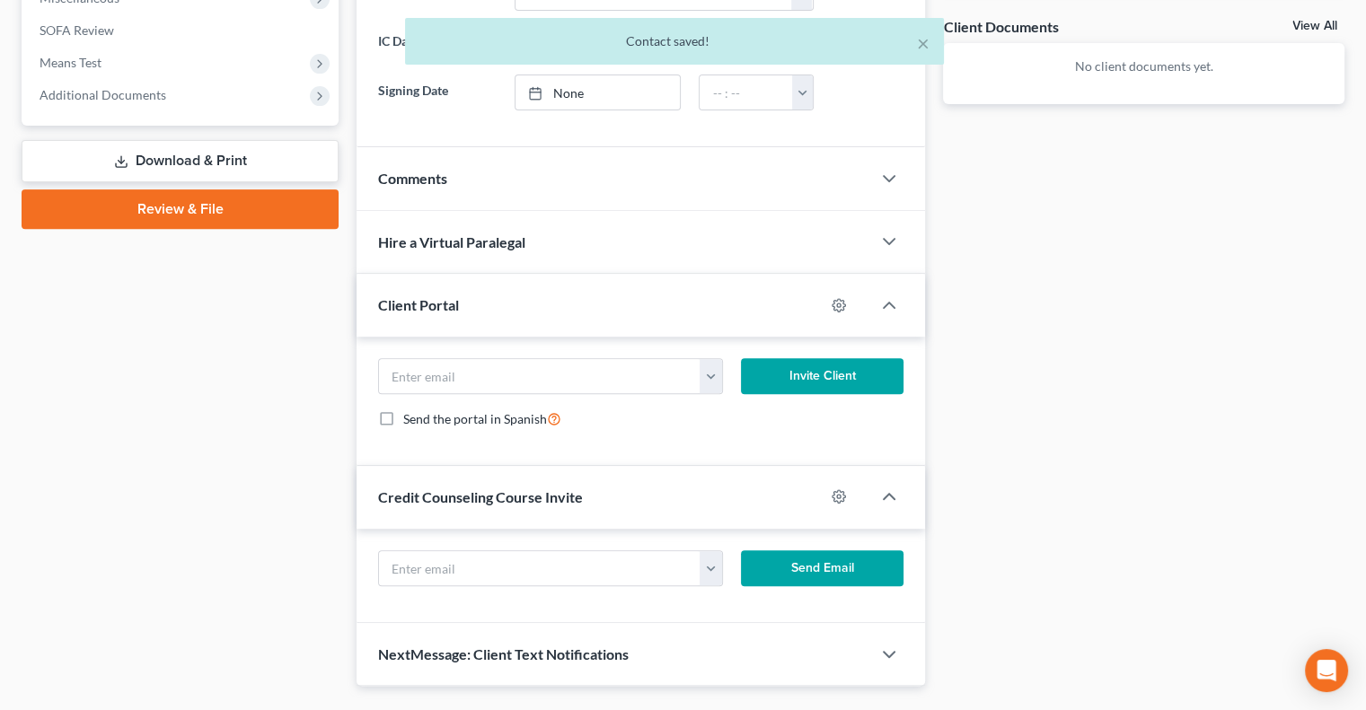
scroll to position [661, 0]
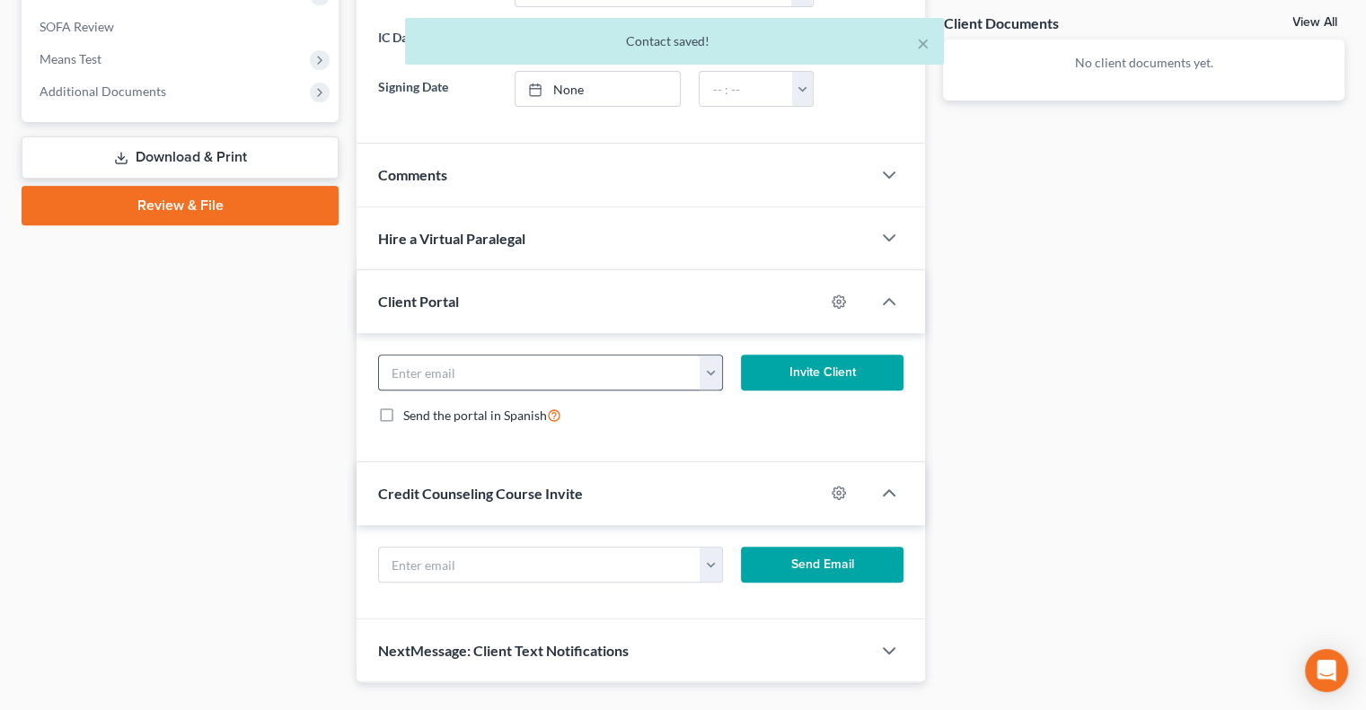
click at [715, 373] on button "button" at bounding box center [711, 373] width 22 height 34
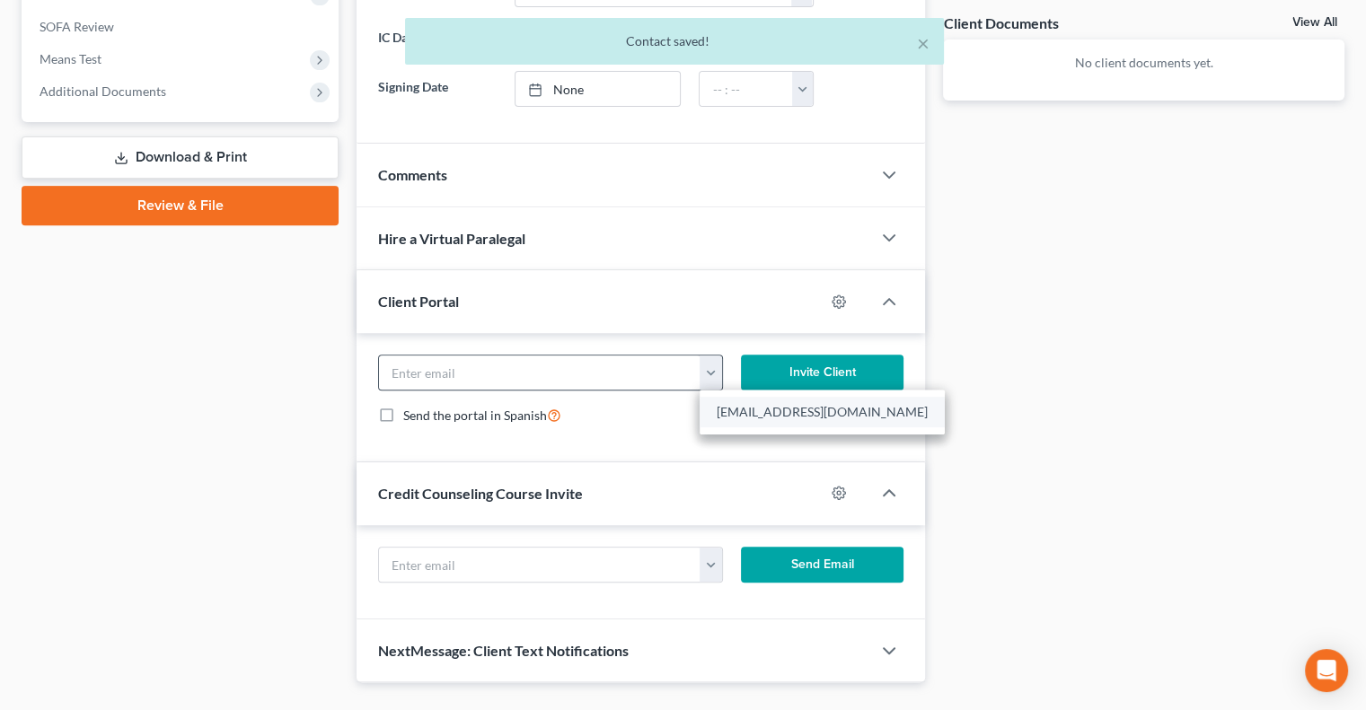
click at [730, 413] on link "jameshouk7@gmail.com" at bounding box center [822, 412] width 245 height 31
type input "jameshouk7@gmail.com"
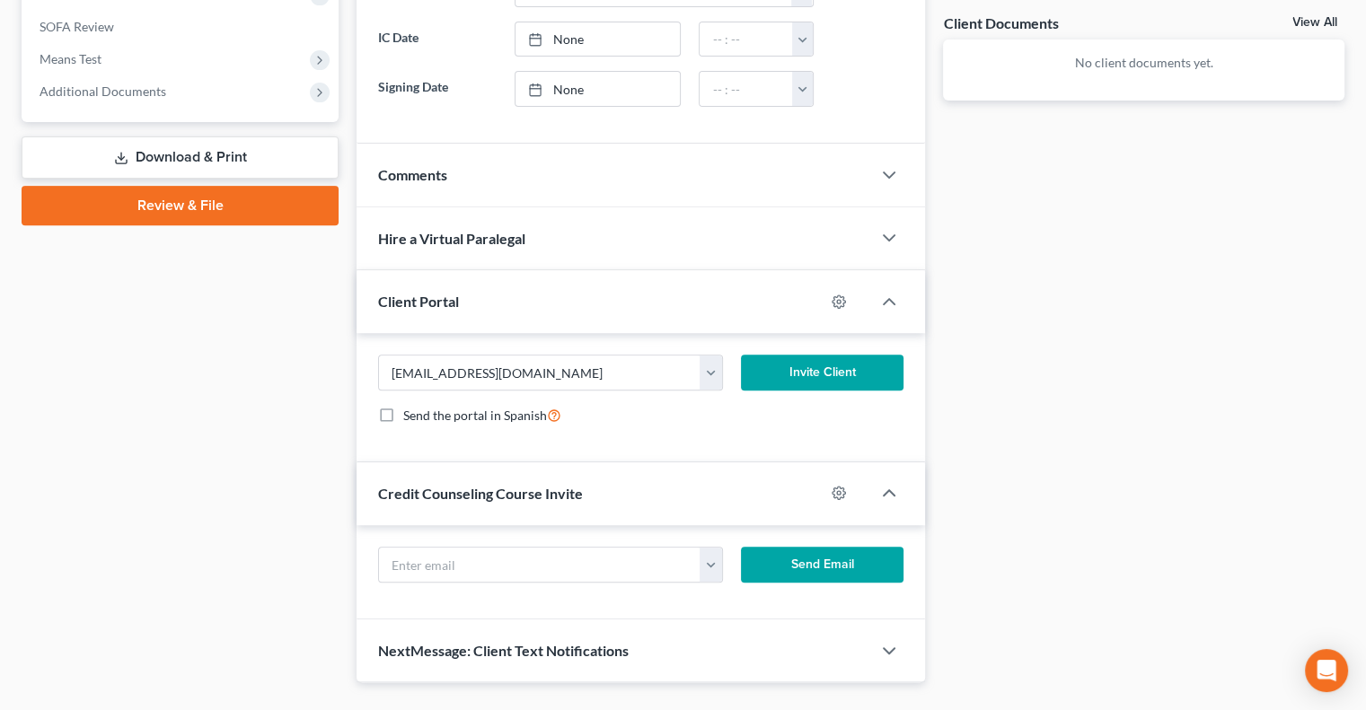
click at [844, 373] on button "Invite Client" at bounding box center [822, 373] width 163 height 36
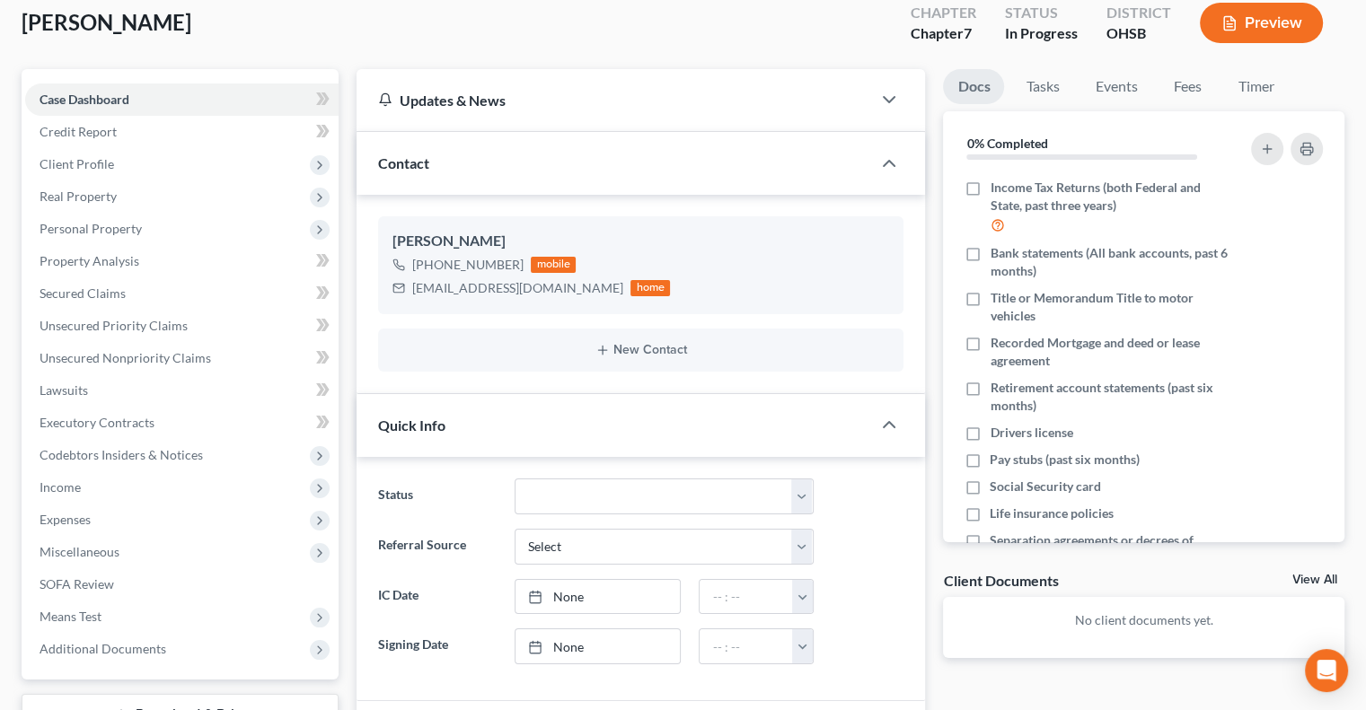
scroll to position [0, 0]
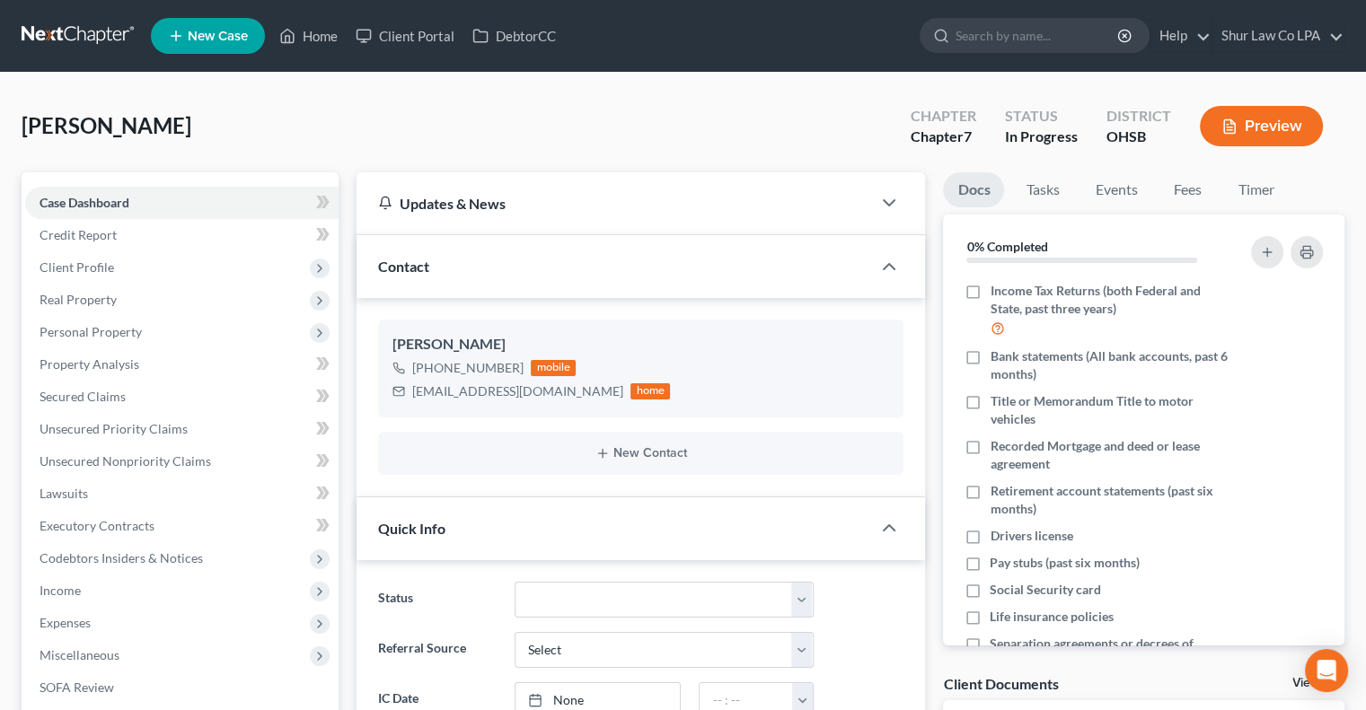
click at [550, 138] on div "Houck, James Upgraded Chapter Chapter 7 Status In Progress District OHSB Preview" at bounding box center [683, 133] width 1323 height 78
click at [57, 41] on link at bounding box center [79, 36] width 115 height 32
